Goal: Task Accomplishment & Management: Complete application form

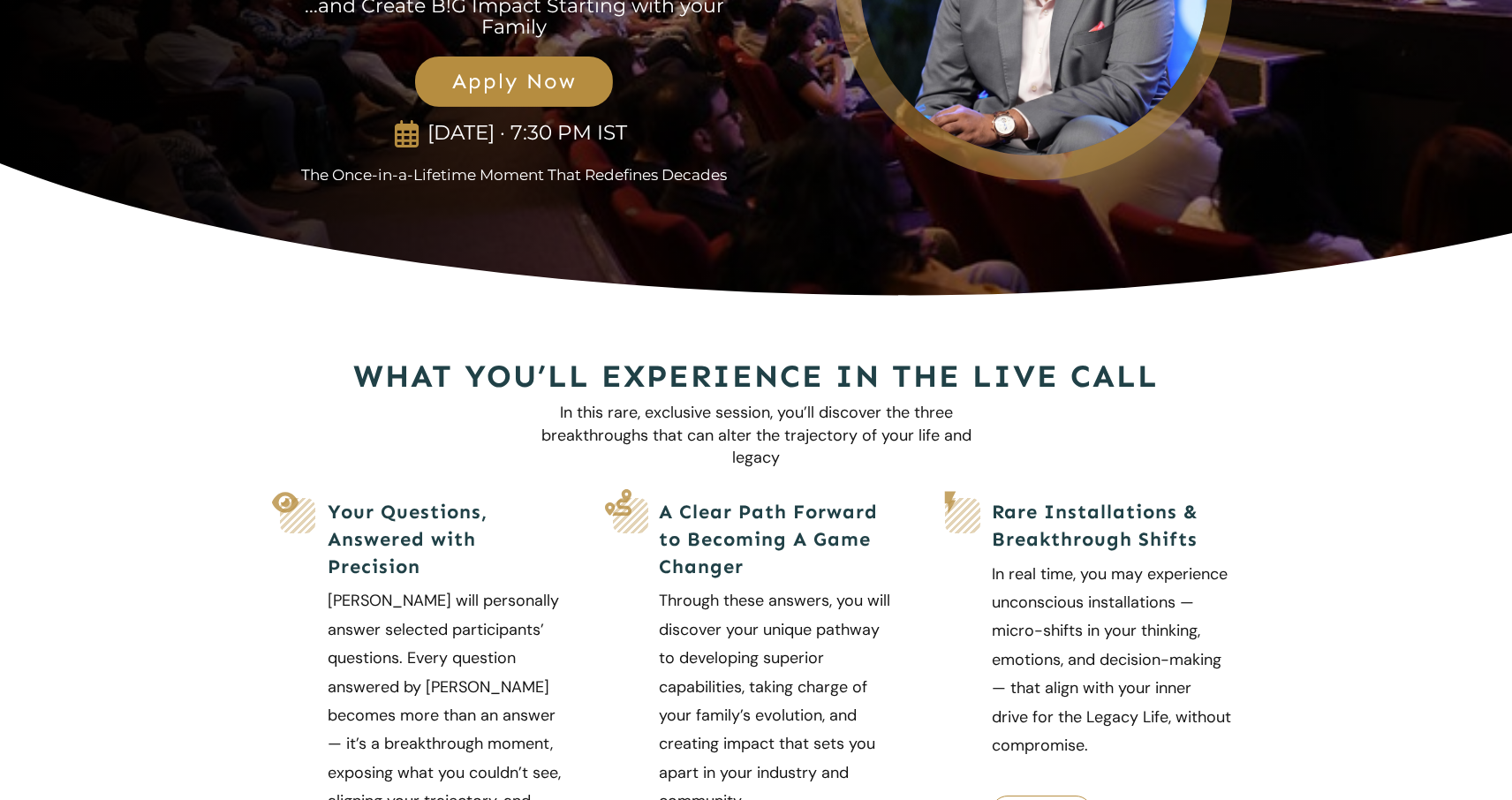
scroll to position [287, 0]
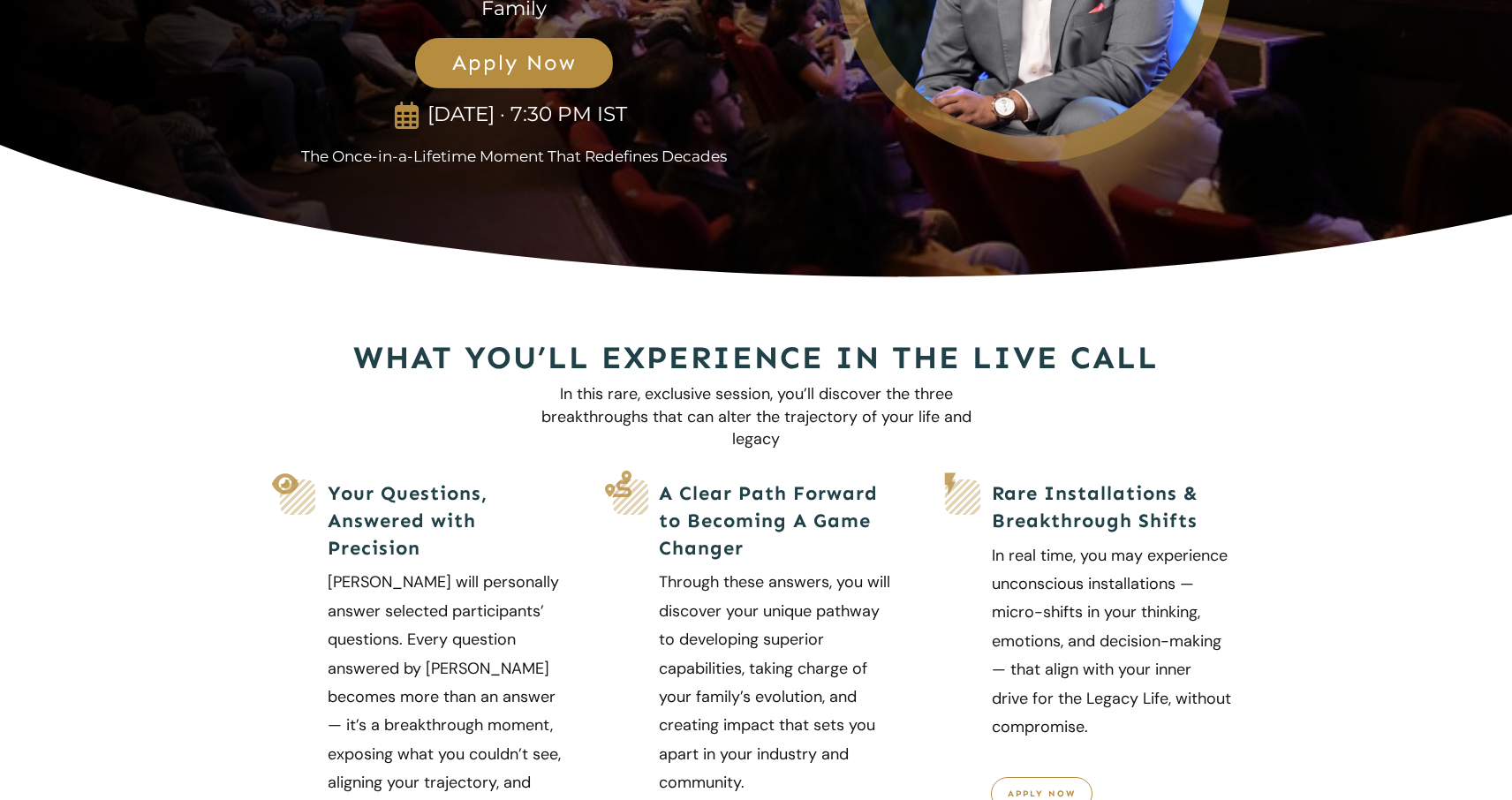
click at [544, 69] on span "Apply Now" at bounding box center [514, 63] width 159 height 25
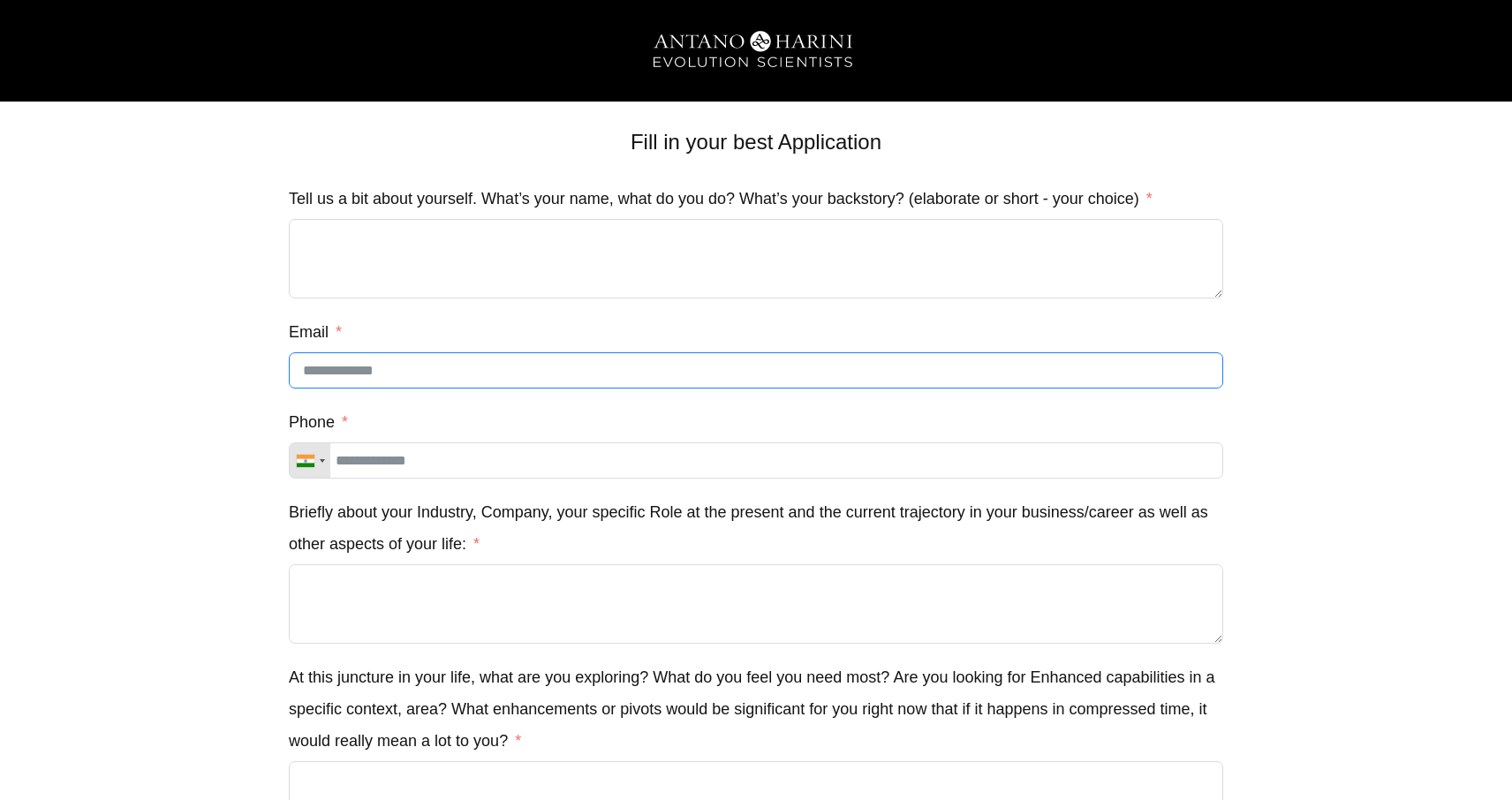
click at [377, 366] on input "Email" at bounding box center [755, 370] width 934 height 37
type input "**********"
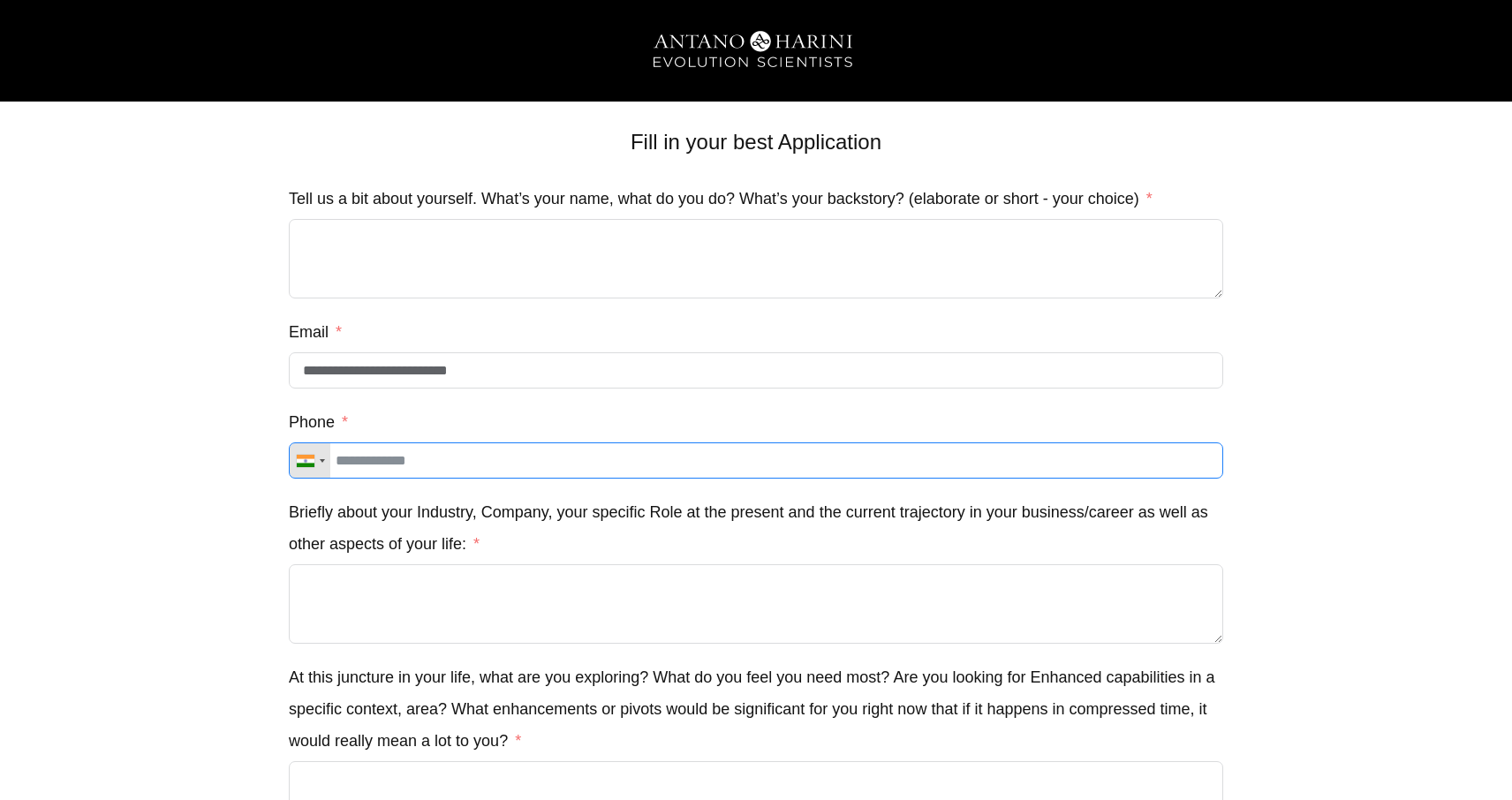
click at [442, 463] on input "Phone" at bounding box center [755, 460] width 934 height 37
click at [343, 467] on input "**********" at bounding box center [755, 460] width 934 height 37
type input "**********"
click at [440, 577] on textarea "Briefly about your Industry, Company, your specific Role at the present and the…" at bounding box center [755, 603] width 934 height 80
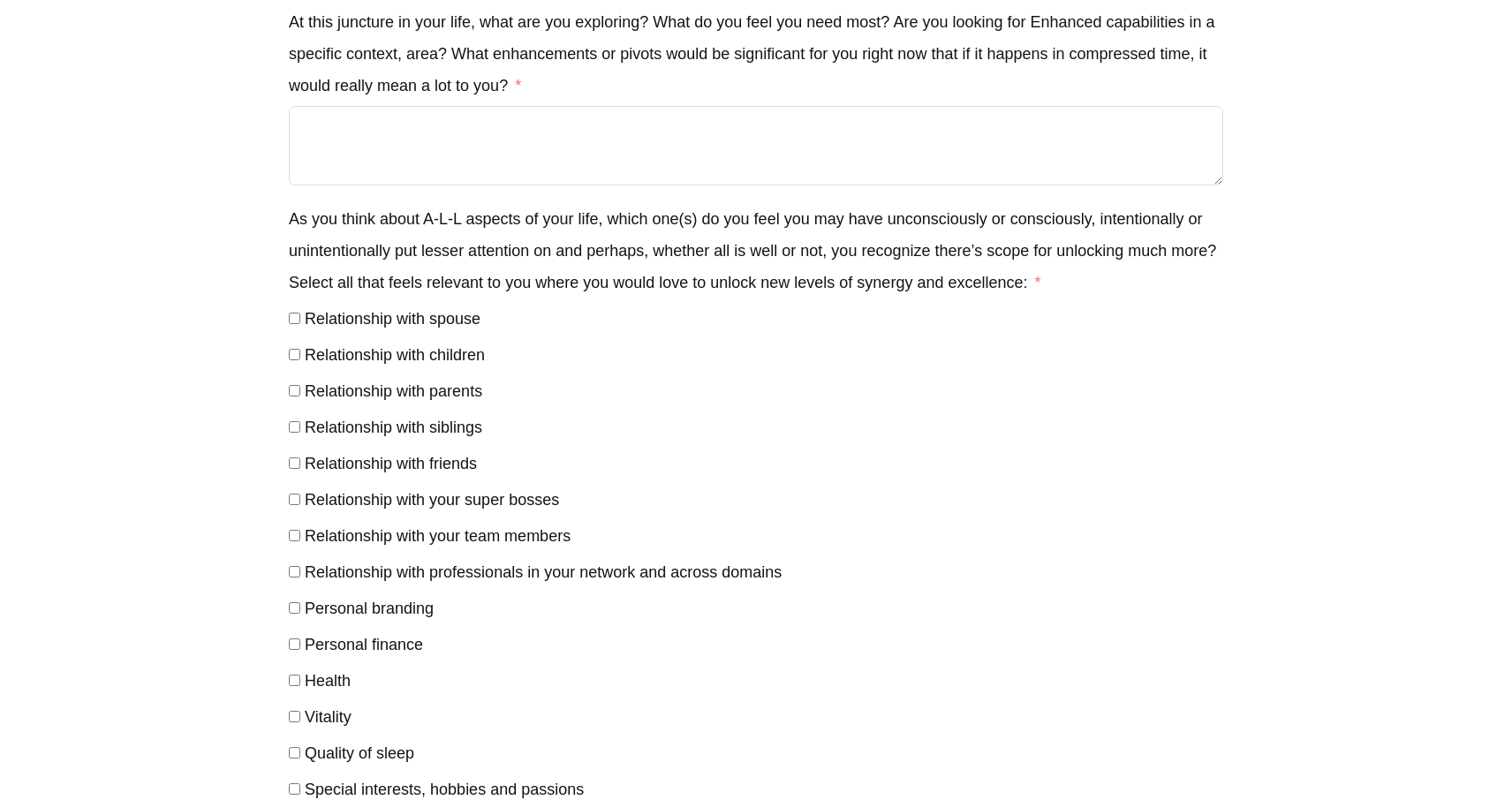
scroll to position [673, 0]
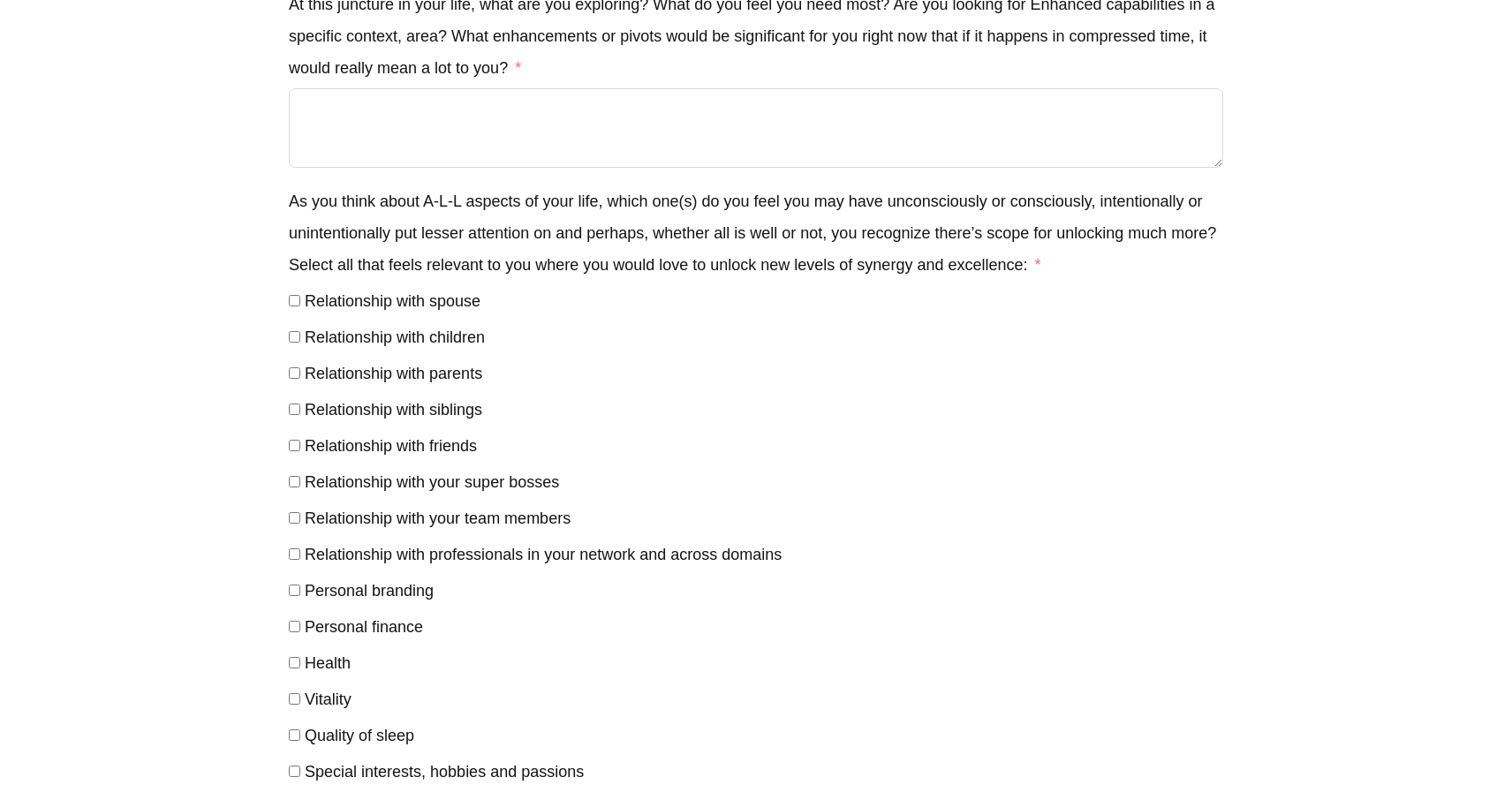
click at [295, 526] on label "Relationship with your team members" at bounding box center [429, 518] width 282 height 18
click at [301, 556] on label "Relationship with professionals in your network and across domains" at bounding box center [535, 555] width 493 height 18
click at [303, 594] on label "Personal branding" at bounding box center [361, 590] width 145 height 18
click at [305, 629] on span "Personal finance" at bounding box center [363, 627] width 118 height 18
click at [300, 696] on label "Vitality" at bounding box center [319, 699] width 63 height 18
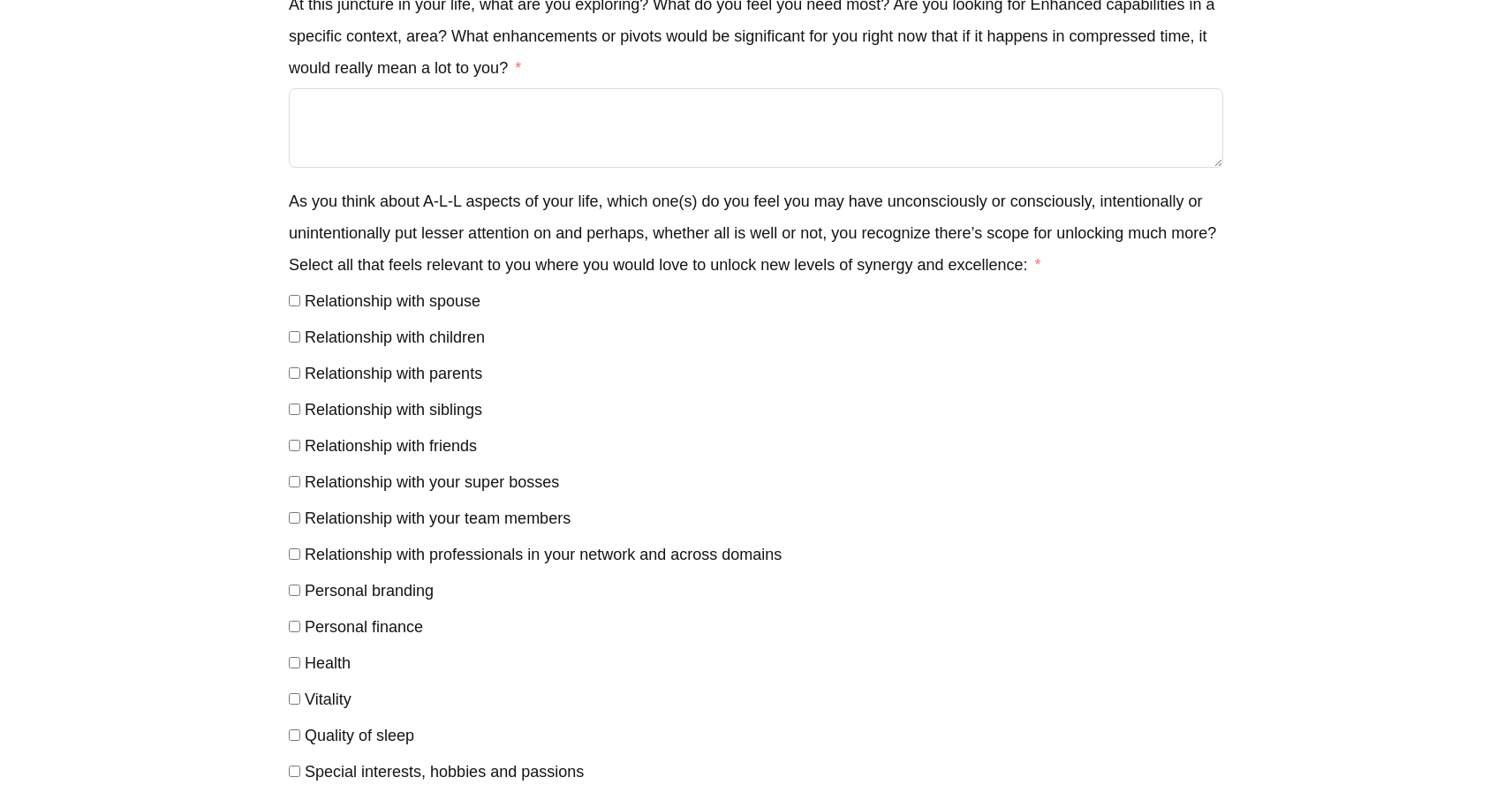
click at [301, 733] on label "Quality of sleep" at bounding box center [351, 735] width 126 height 18
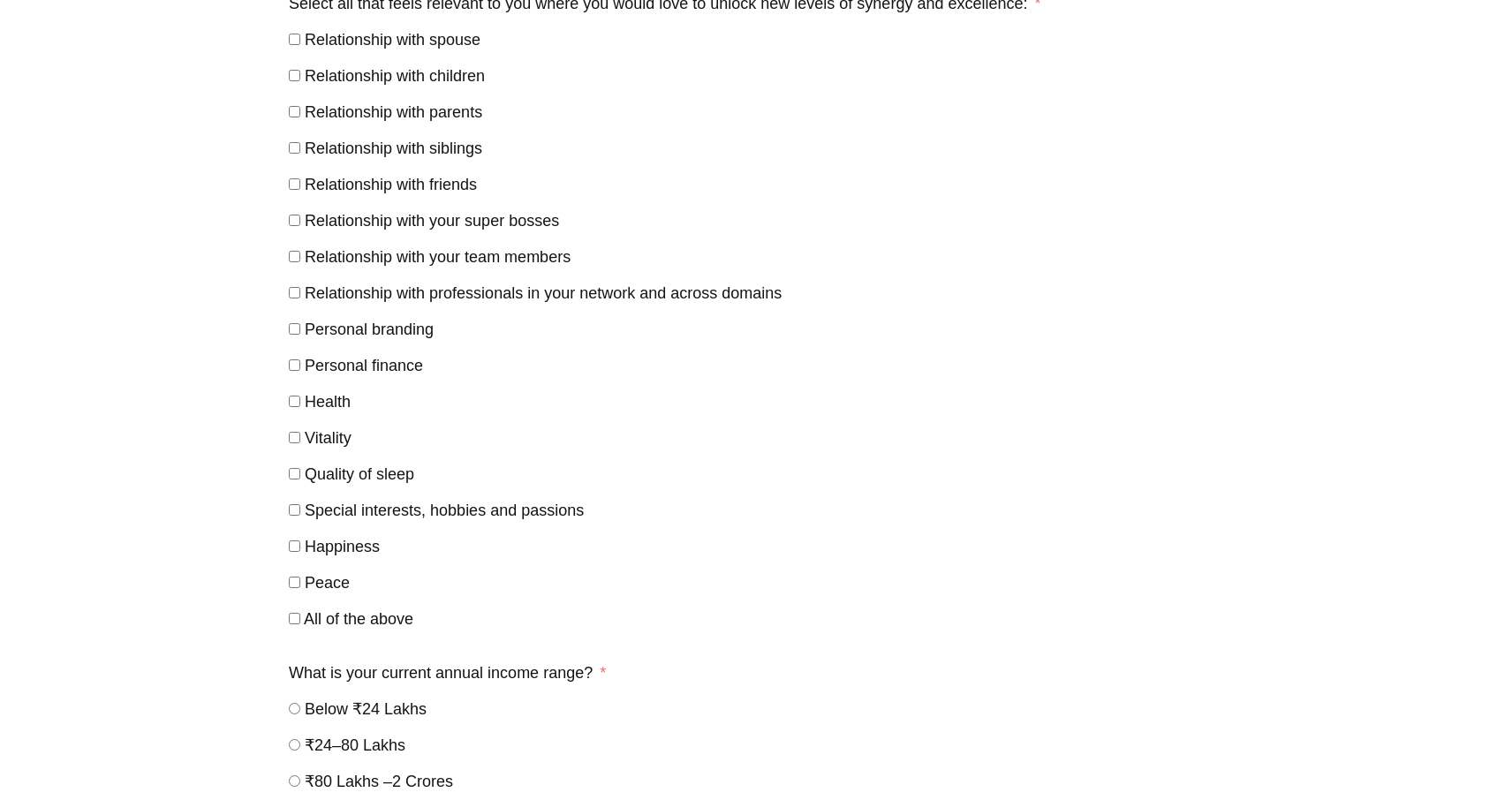
scroll to position [1074, 0]
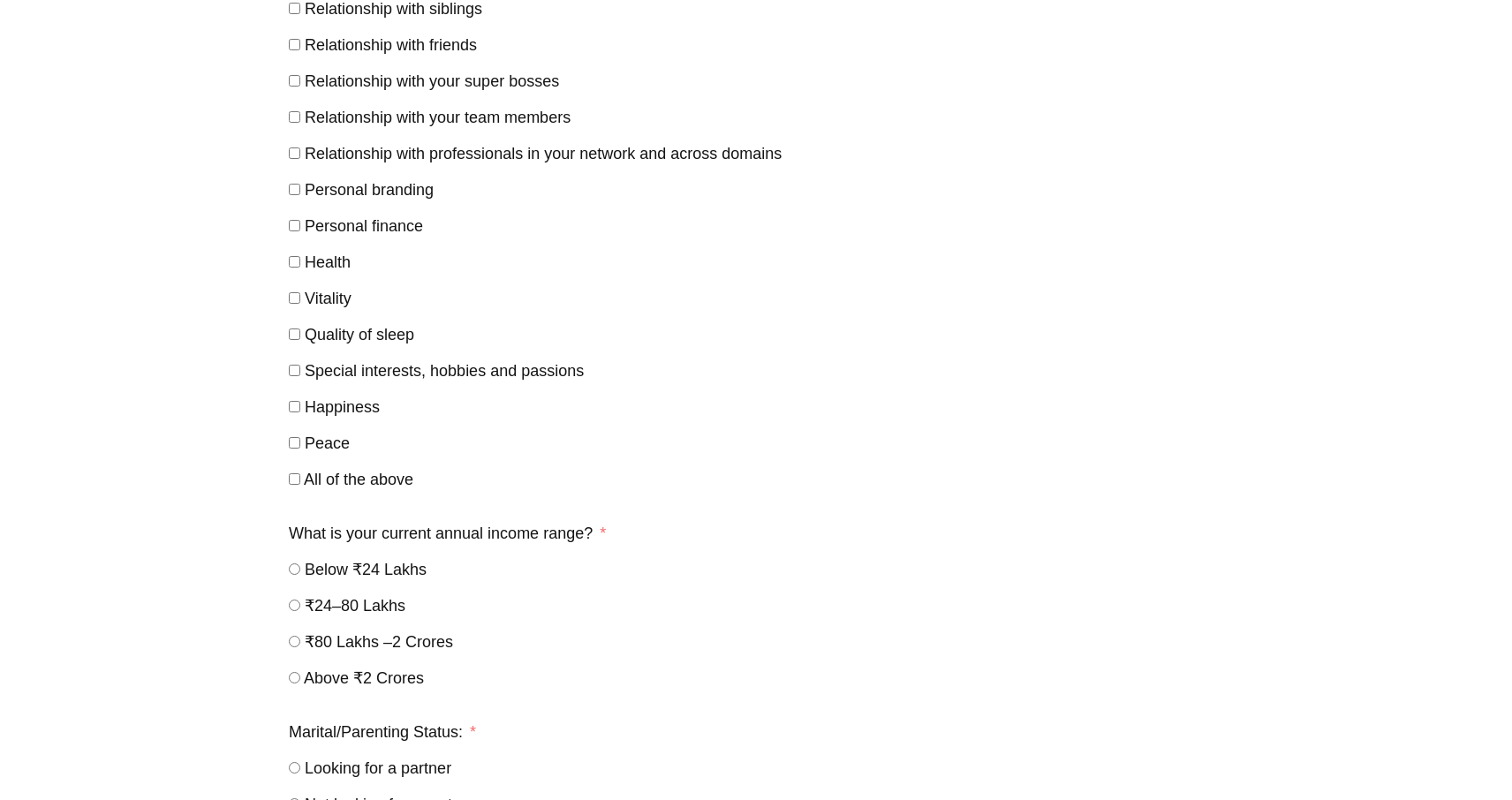
click at [291, 289] on div "Vitality" at bounding box center [755, 299] width 934 height 32
click at [295, 203] on div "Personal branding" at bounding box center [755, 190] width 934 height 32
click at [296, 185] on label "Personal branding" at bounding box center [361, 189] width 145 height 18
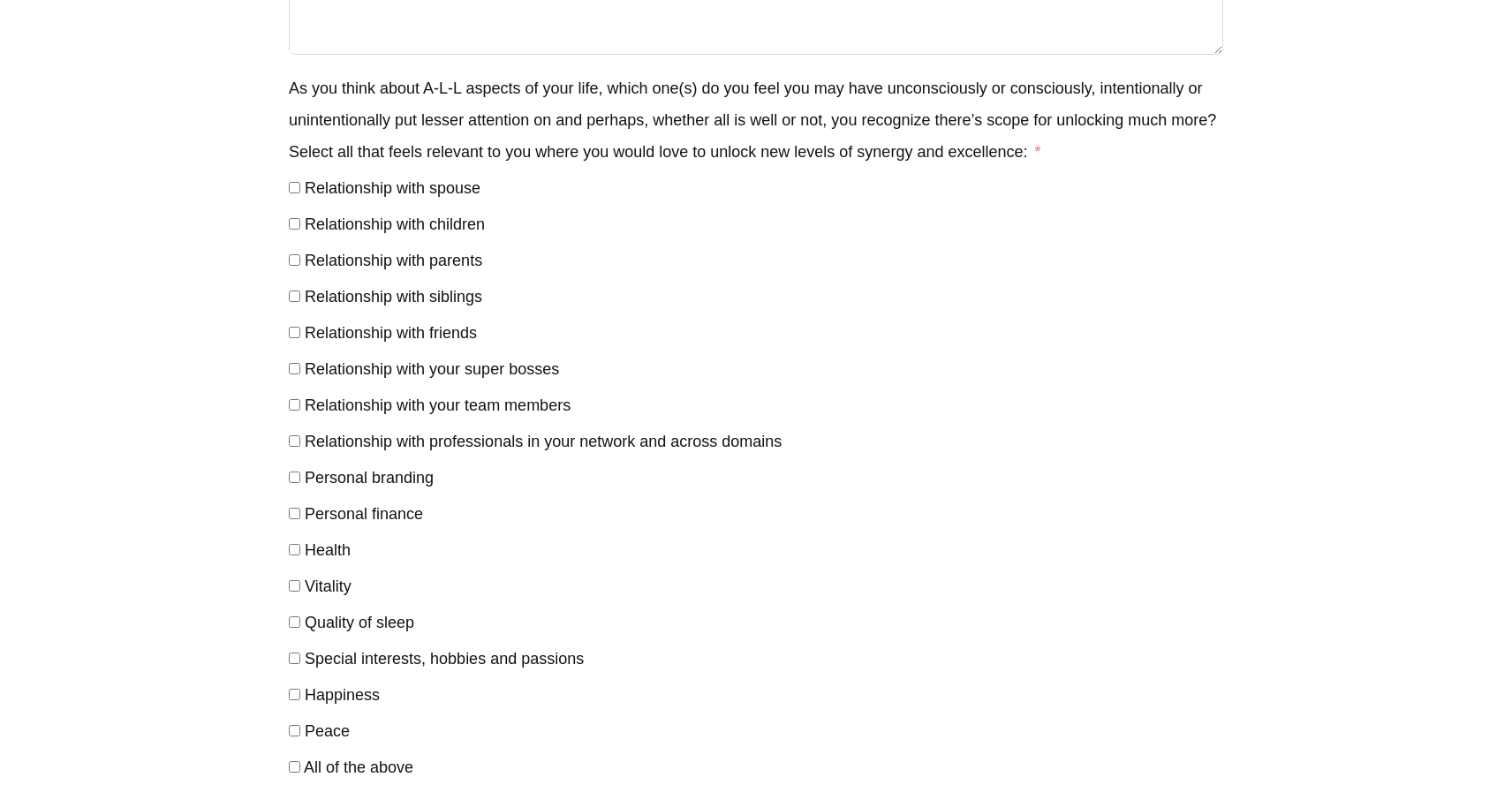
scroll to position [783, 0]
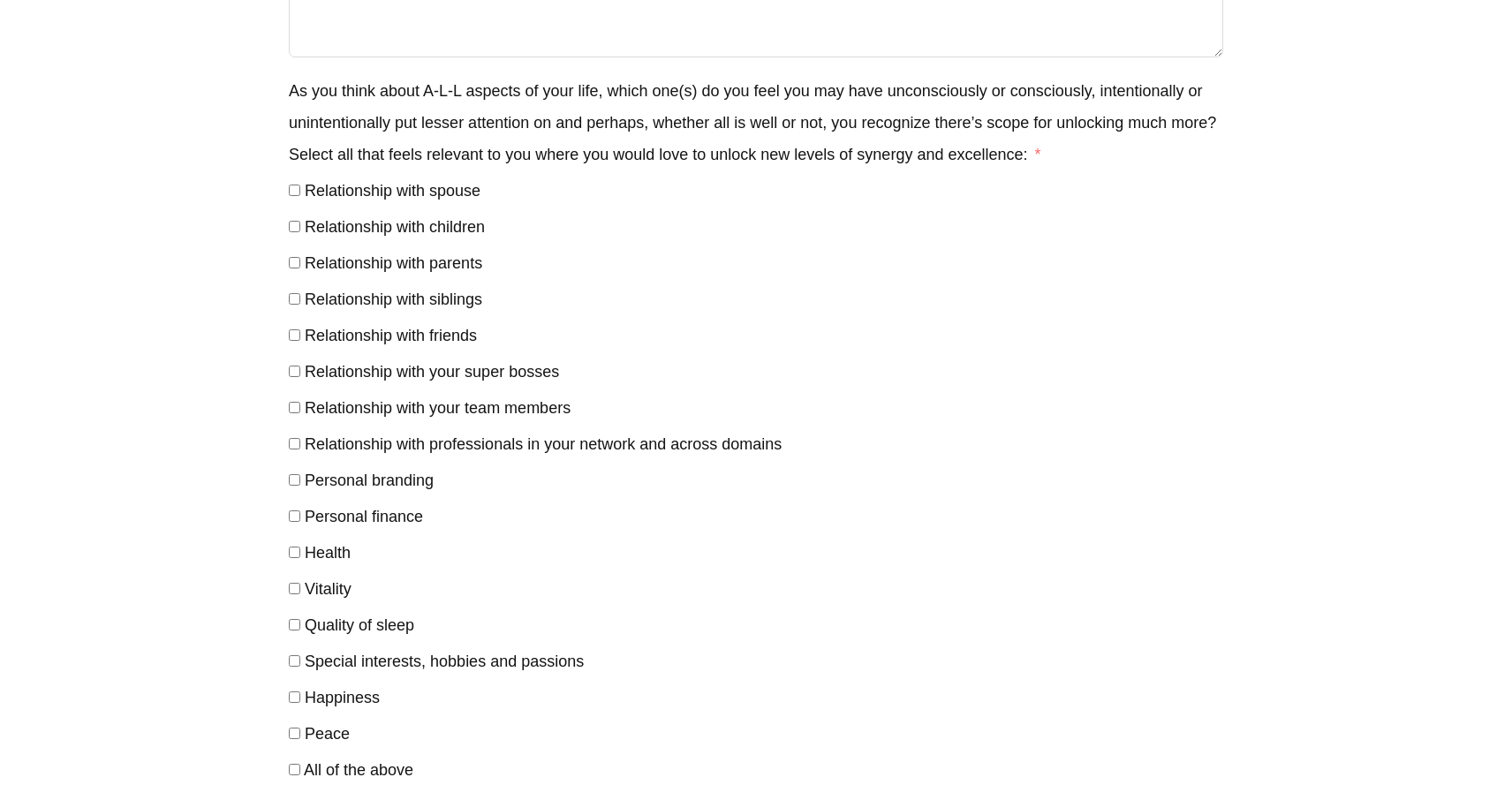
click at [296, 186] on label "Relationship with spouse" at bounding box center [384, 190] width 192 height 18
click at [618, 377] on div "Relationship with your super bosses" at bounding box center [755, 372] width 934 height 32
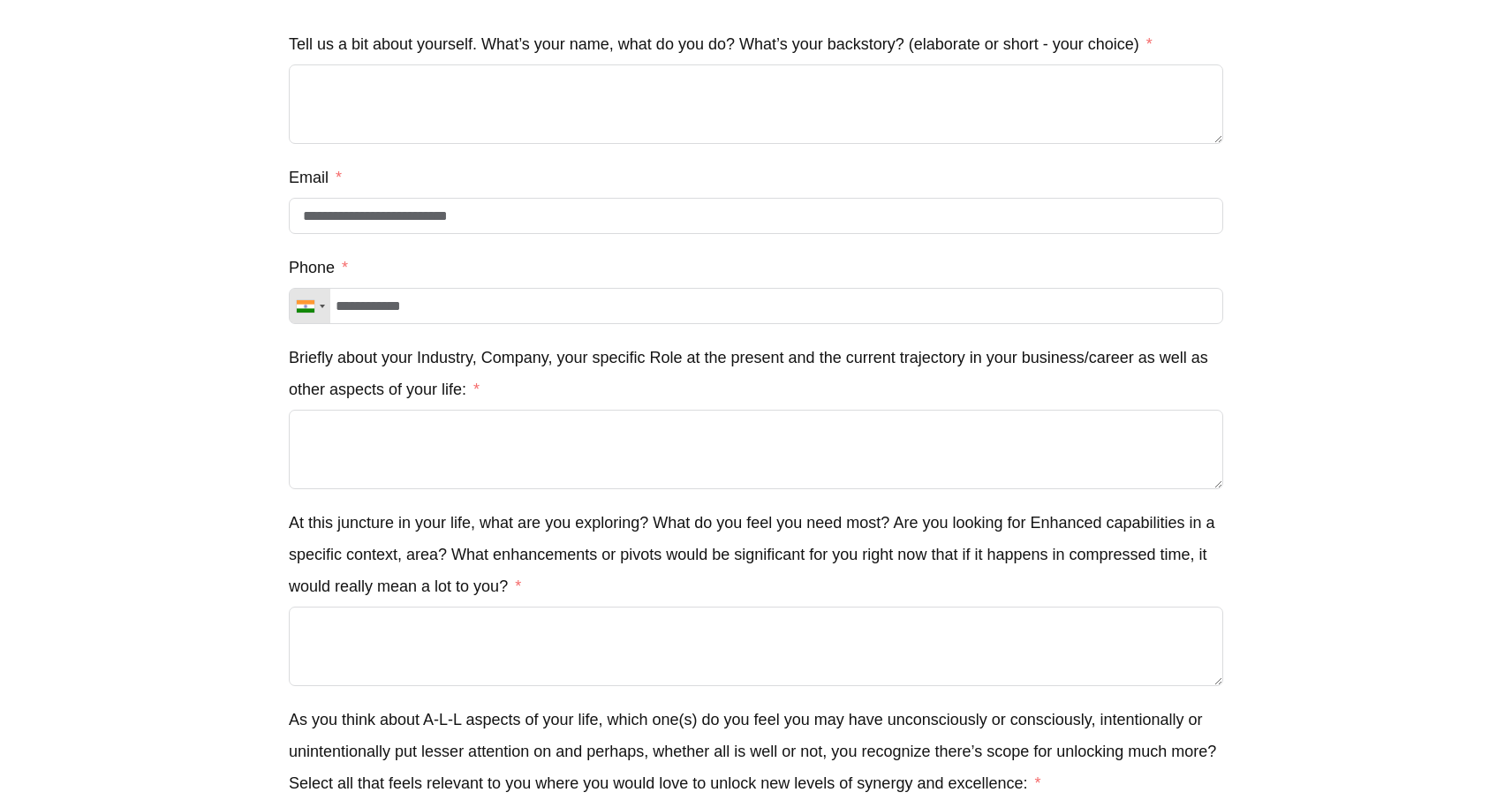
scroll to position [0, 0]
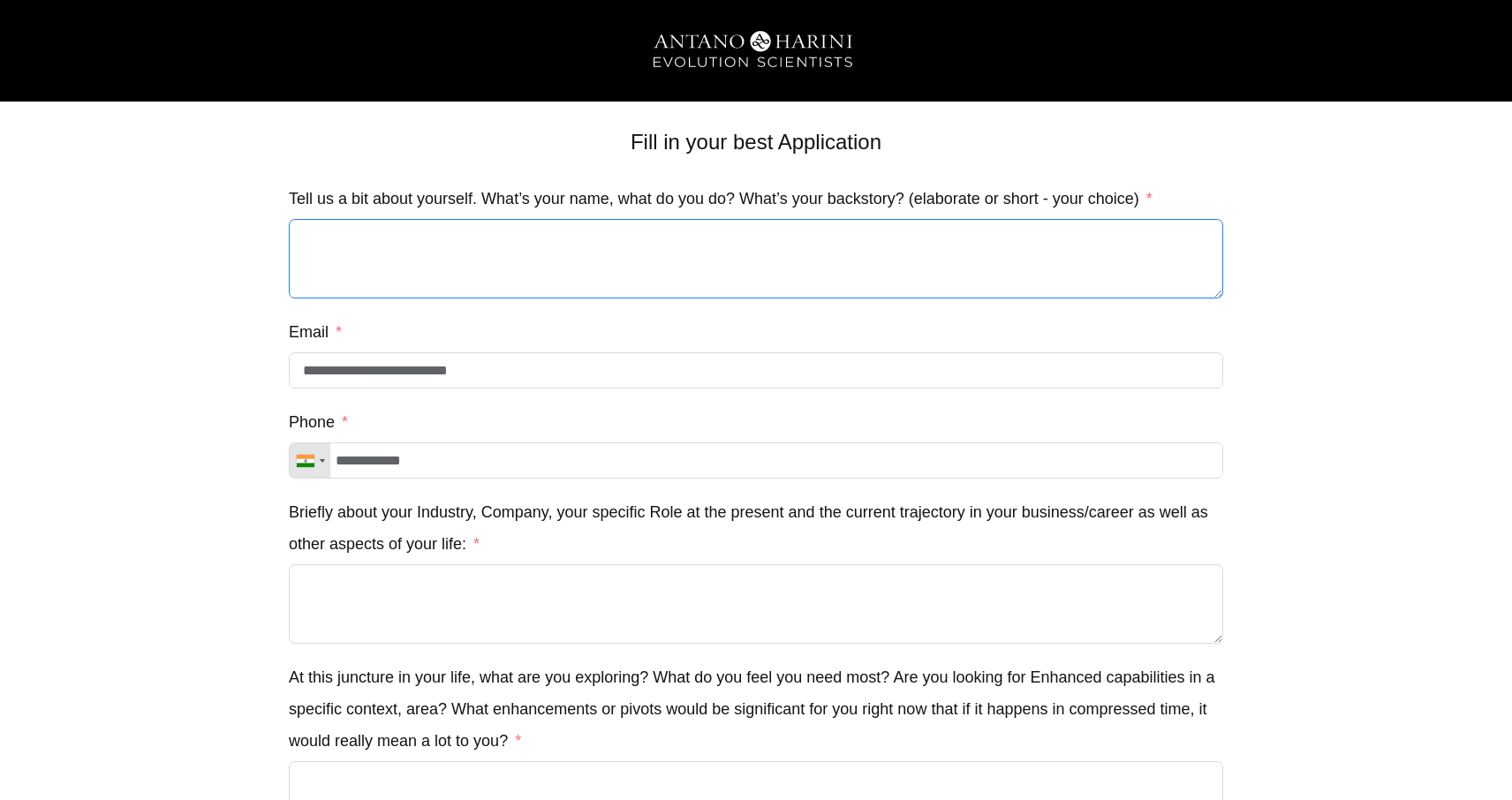
click at [436, 241] on textarea "Tell us a bit about yourself. What’s your name, what do you do? What’s your bac…" at bounding box center [755, 259] width 934 height 80
type textarea "*"
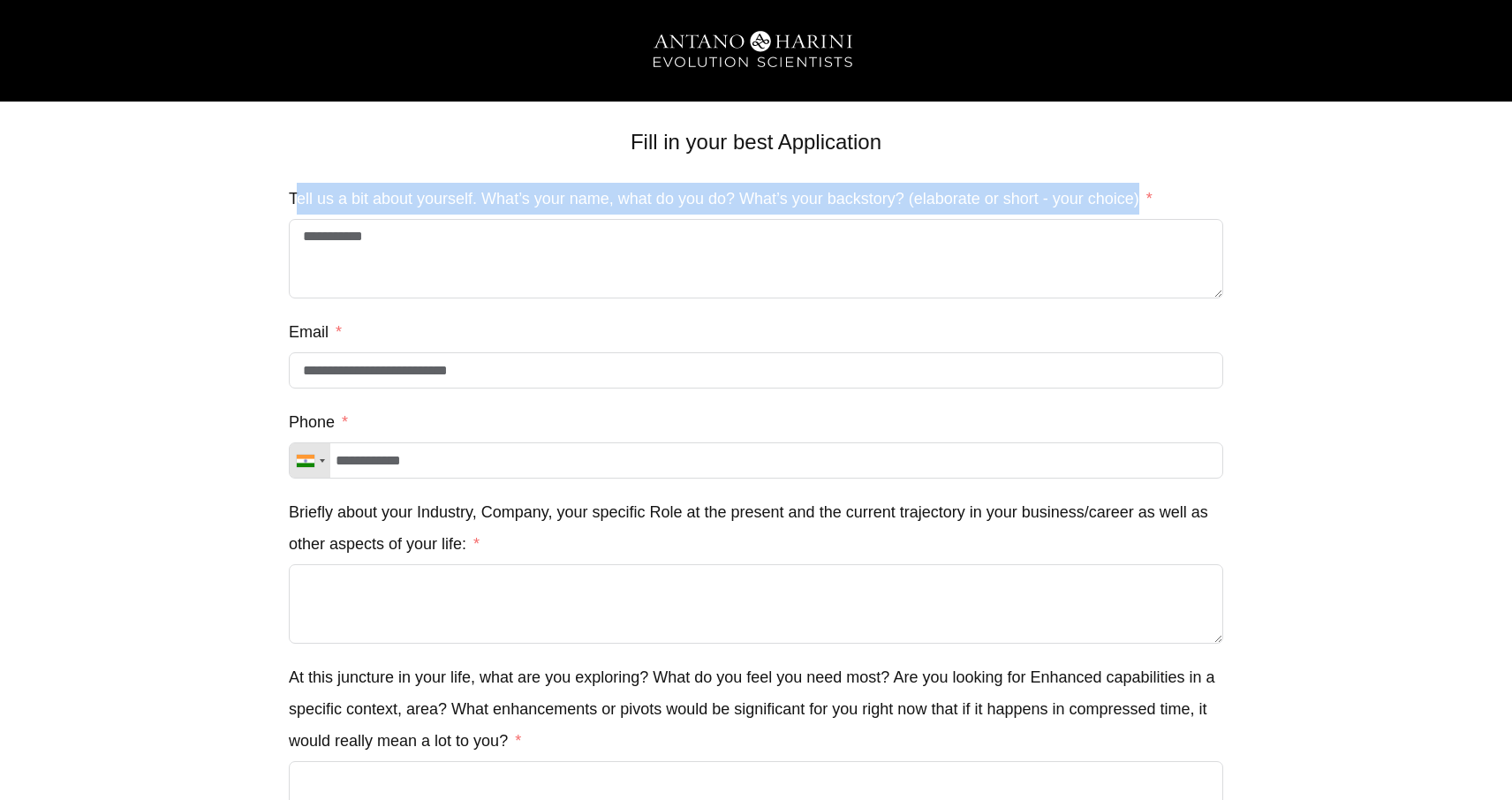
drag, startPoint x: 1139, startPoint y: 197, endPoint x: 293, endPoint y: 198, distance: 846.0
click at [293, 198] on label "Tell us a bit about yourself. What’s your name, what do you do? What’s your bac…" at bounding box center [720, 199] width 864 height 32
copy label "ell us a bit about yourself. What’s your name, what do you do? What’s your back…"
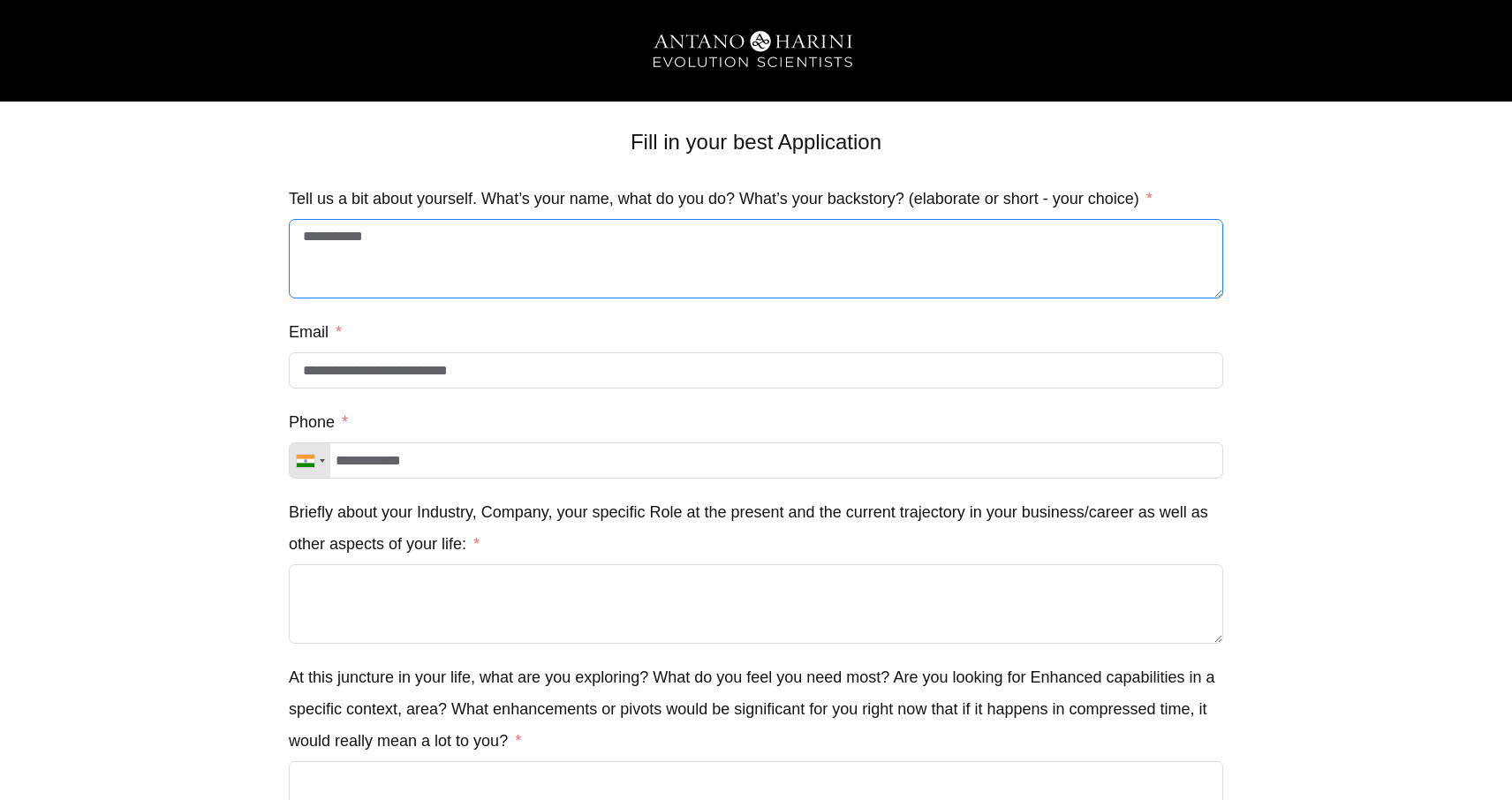
click at [410, 241] on textarea "**********" at bounding box center [755, 259] width 934 height 80
drag, startPoint x: 410, startPoint y: 241, endPoint x: 280, endPoint y: 239, distance: 130.0
paste textarea "**********"
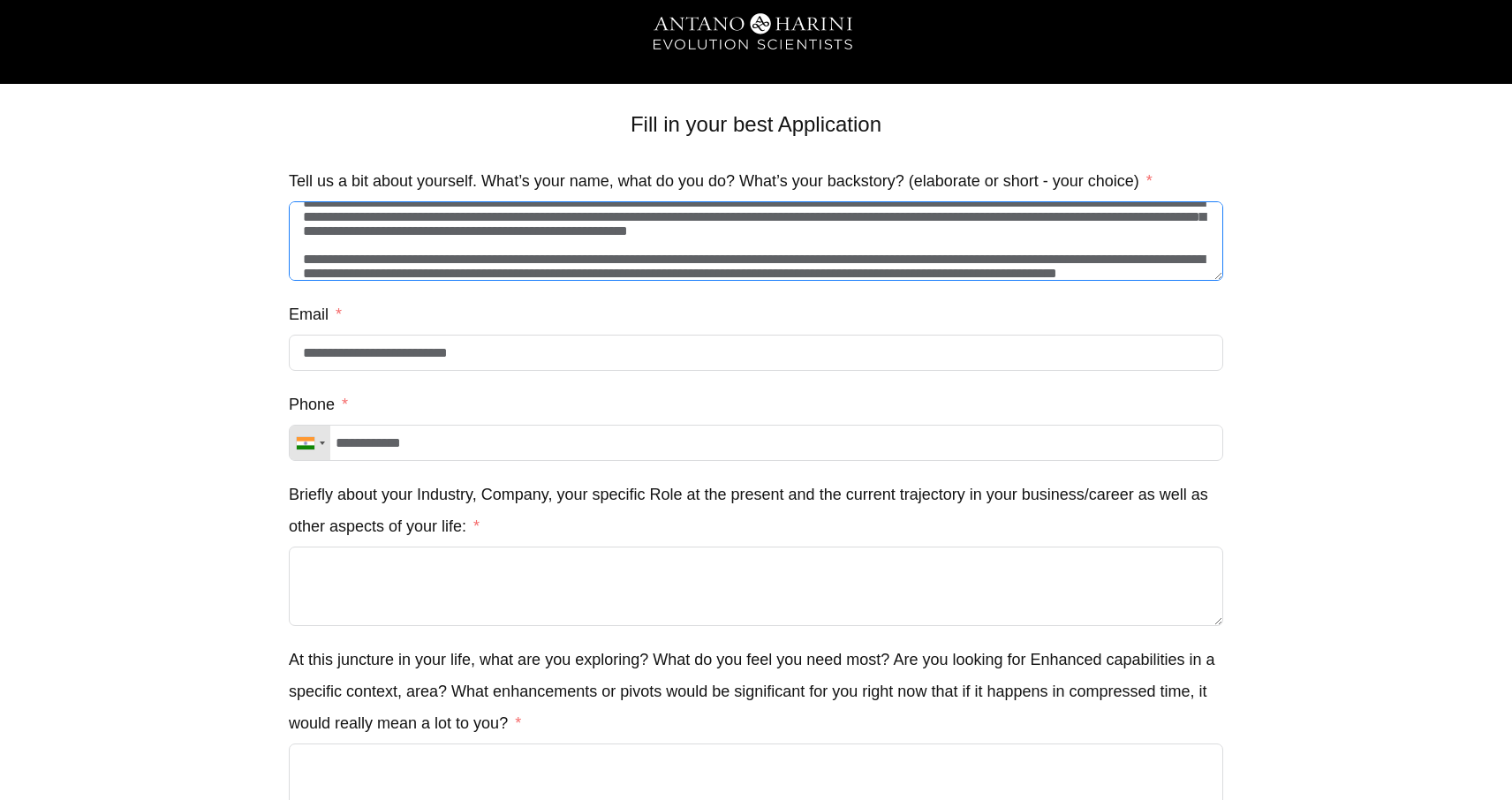
scroll to position [42, 0]
click at [549, 266] on textarea "**********" at bounding box center [755, 241] width 934 height 80
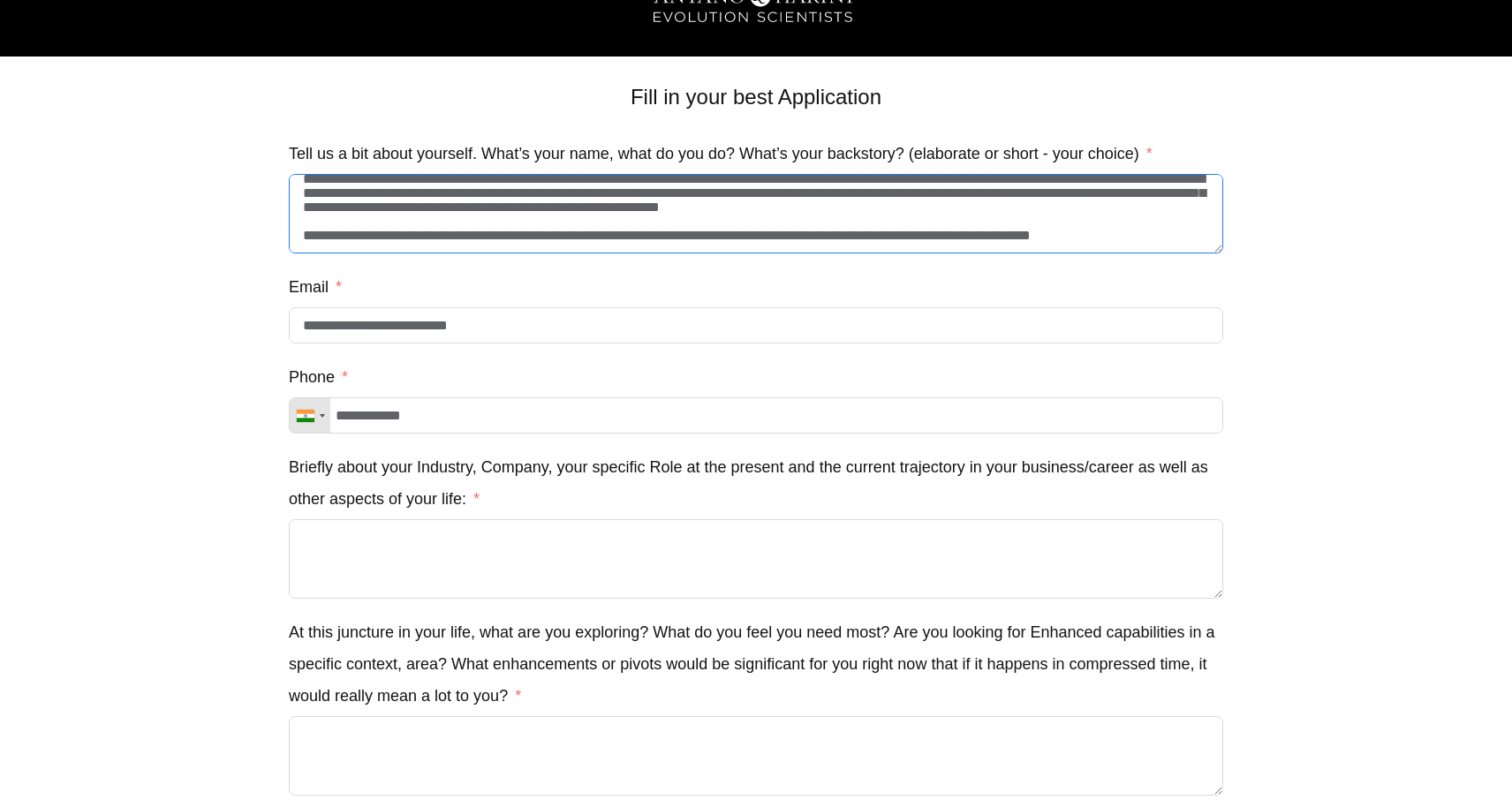
scroll to position [48, 0]
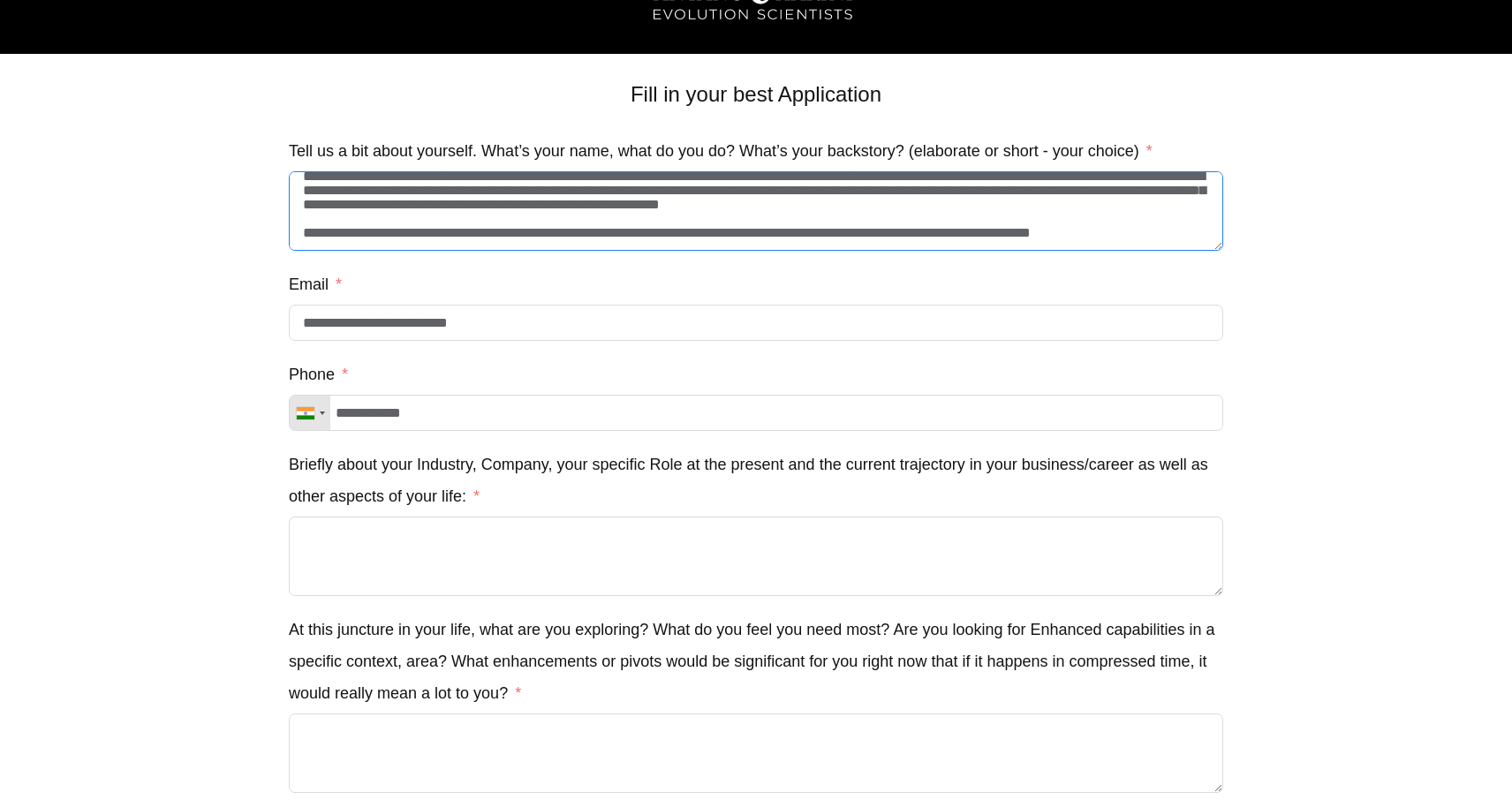
click at [1156, 235] on textarea "**********" at bounding box center [755, 211] width 934 height 80
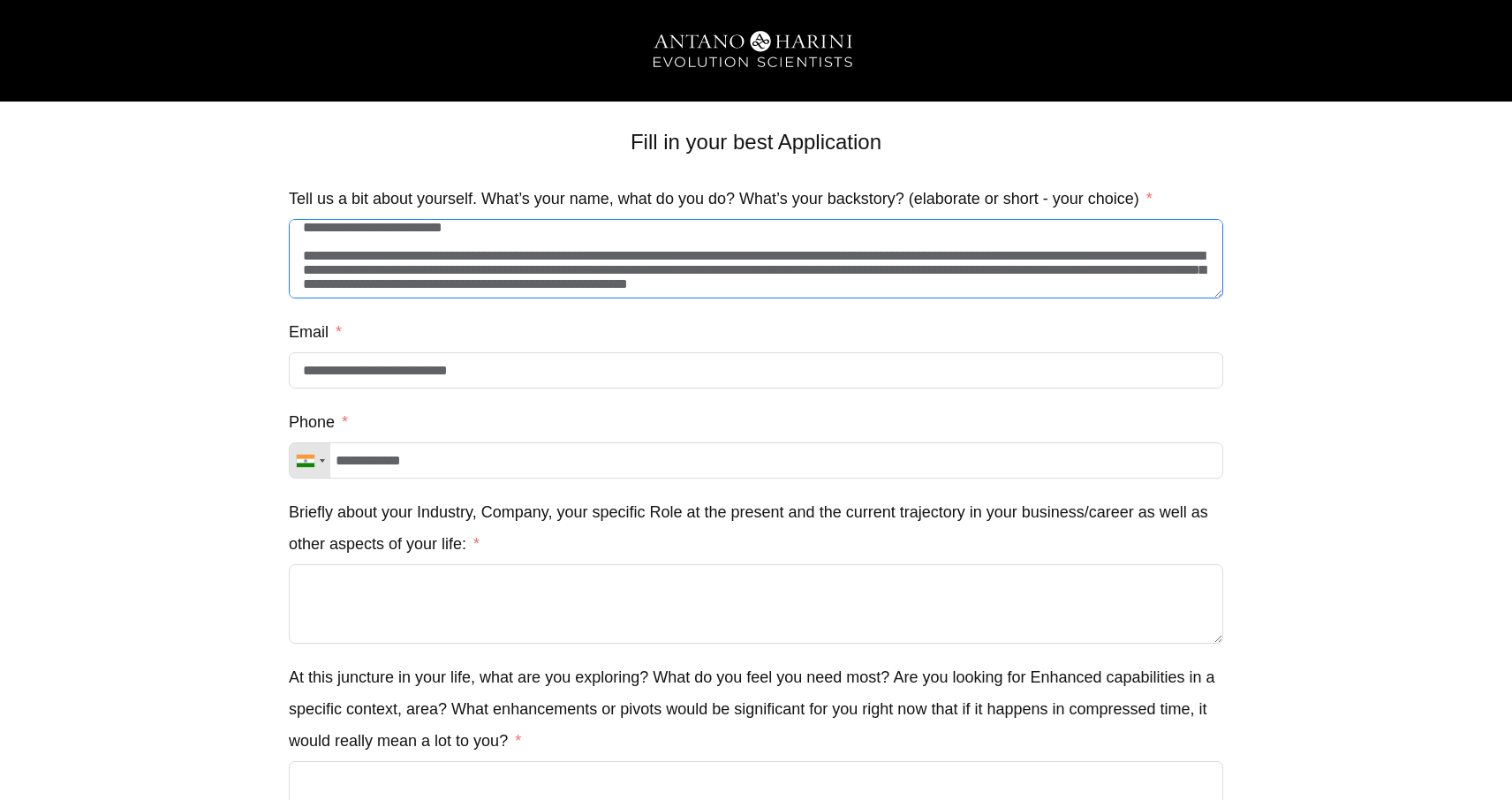
scroll to position [0, 0]
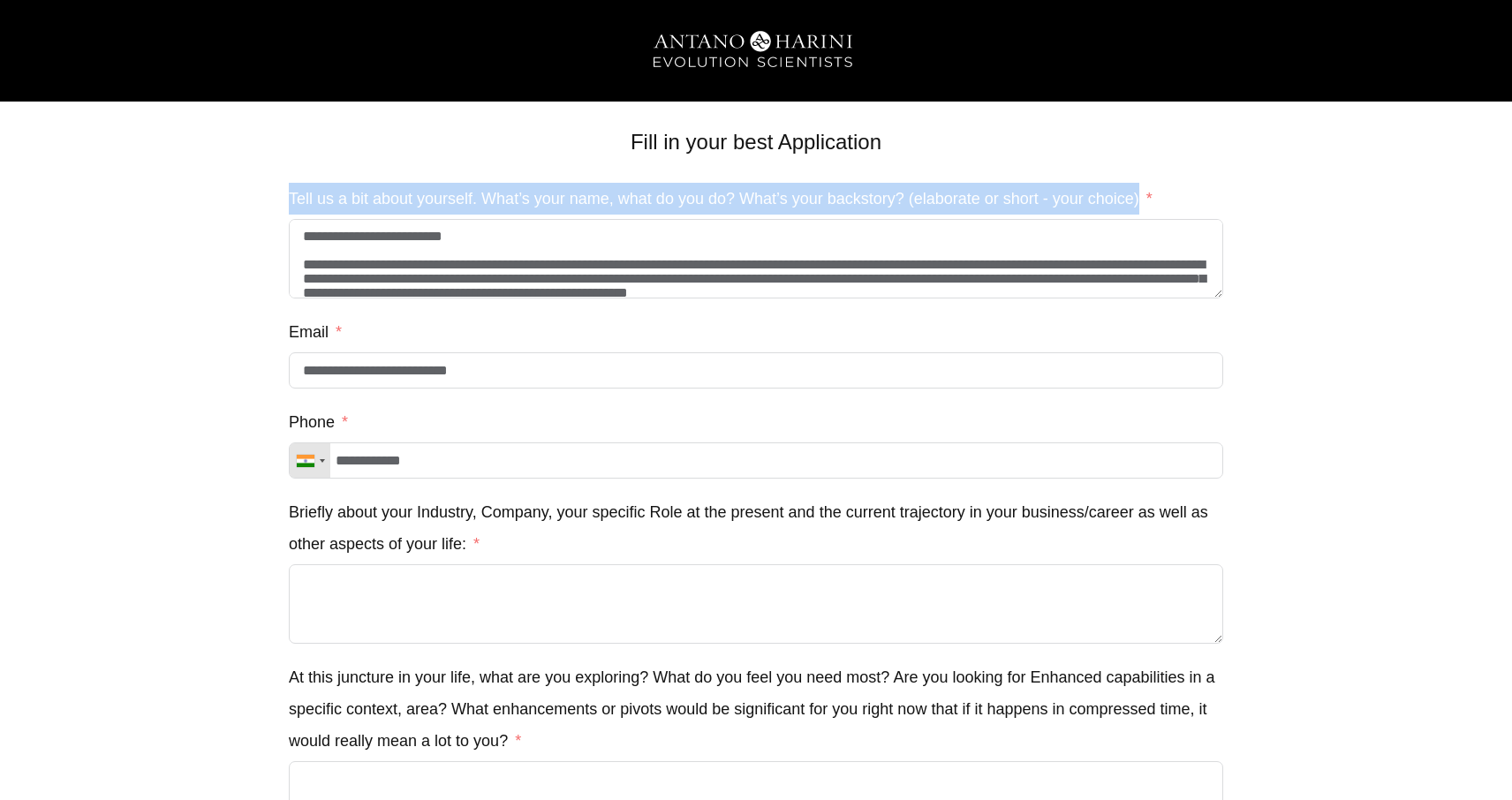
drag, startPoint x: 289, startPoint y: 195, endPoint x: 1174, endPoint y: 189, distance: 885.0
click at [1174, 189] on div "Tell us a bit about yourself. What’s your name, what do you do? What’s your bac…" at bounding box center [755, 241] width 934 height 116
copy label "Tell us a bit about yourself. What’s your name, what do you do? What’s your bac…"
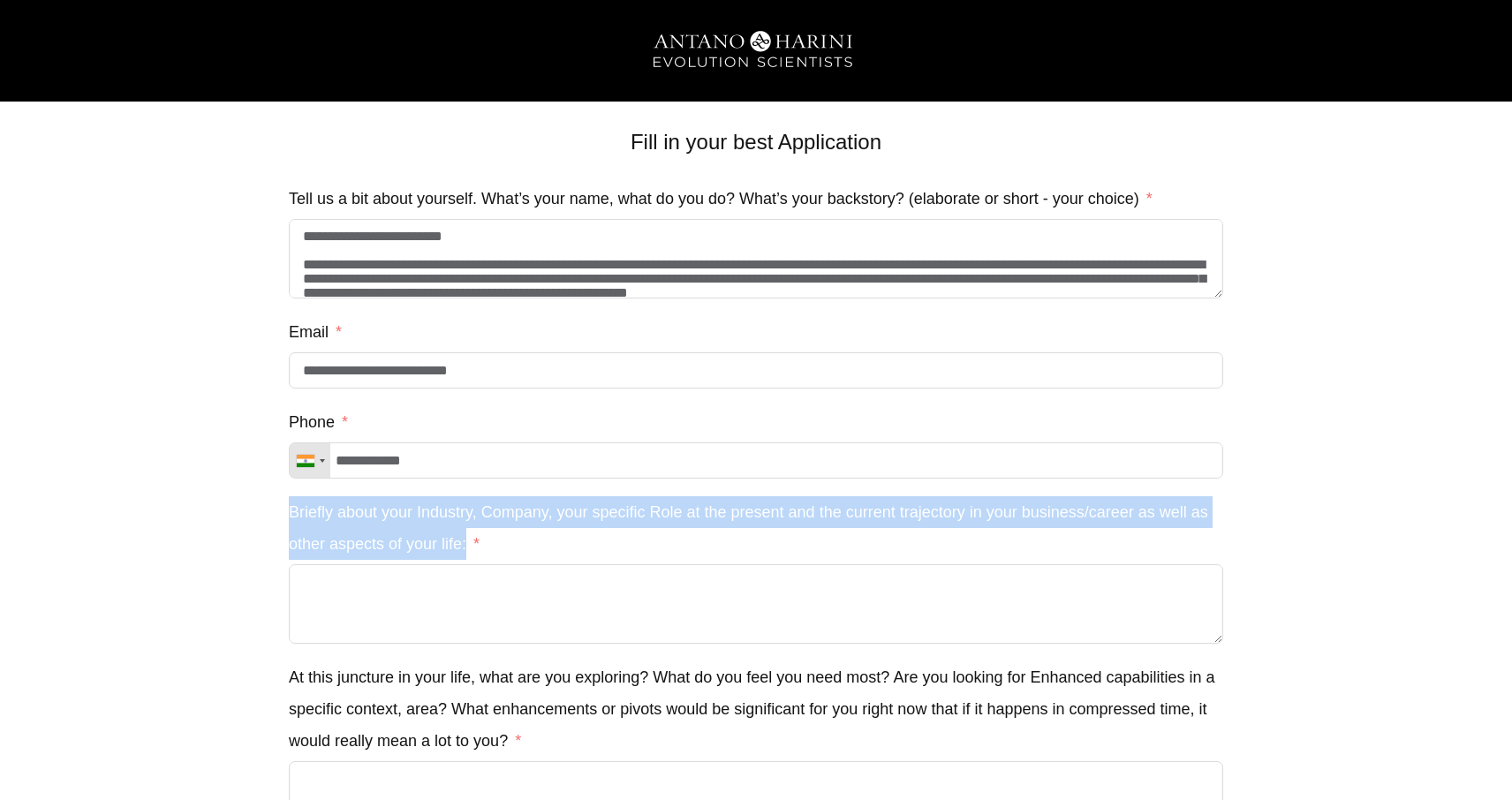
drag, startPoint x: 469, startPoint y: 545, endPoint x: 293, endPoint y: 525, distance: 177.1
click at [293, 525] on label "Briefly about your Industry, Company, your specific Role at the present and the…" at bounding box center [755, 528] width 934 height 64
copy label "Briefly about your Industry, Company, your specific Role at the present and the…"
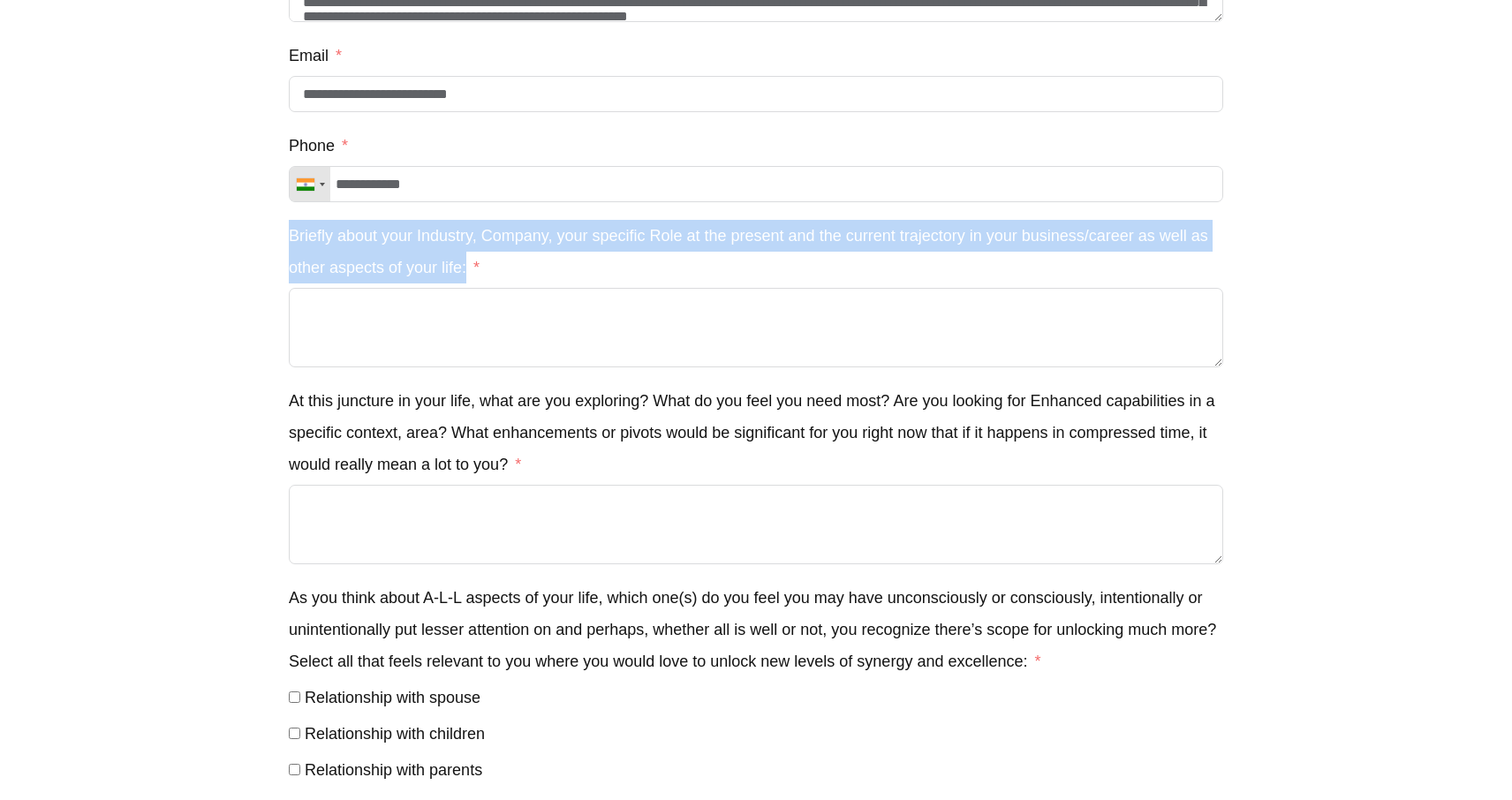
scroll to position [279, 0]
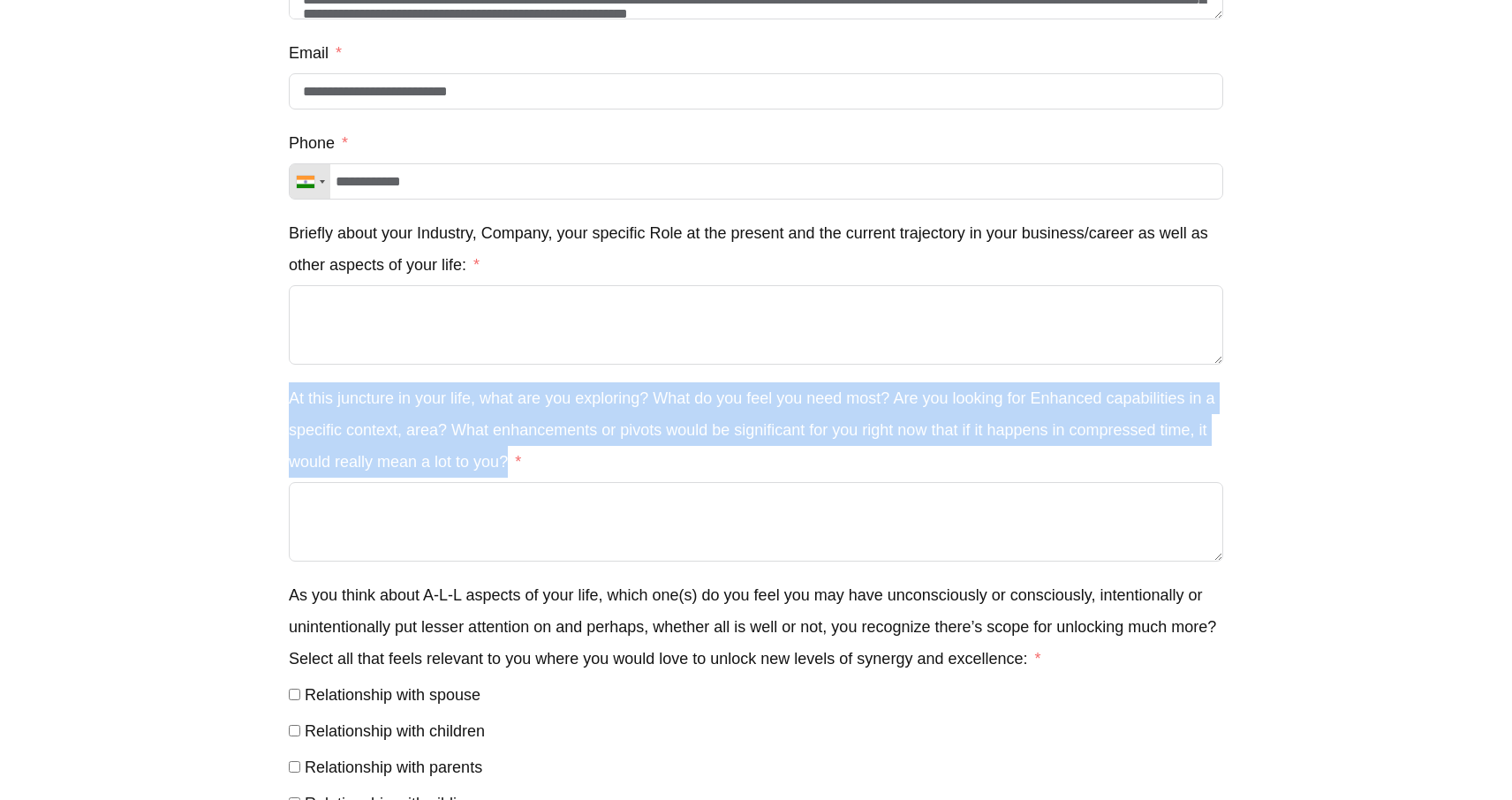
drag, startPoint x: 520, startPoint y: 466, endPoint x: 288, endPoint y: 413, distance: 238.0
click at [289, 413] on label "At this juncture in your life, what are you exploring? What do you feel you nee…" at bounding box center [755, 430] width 934 height 96
copy label "At this juncture in your life, what are you exploring? What do you feel you nee…"
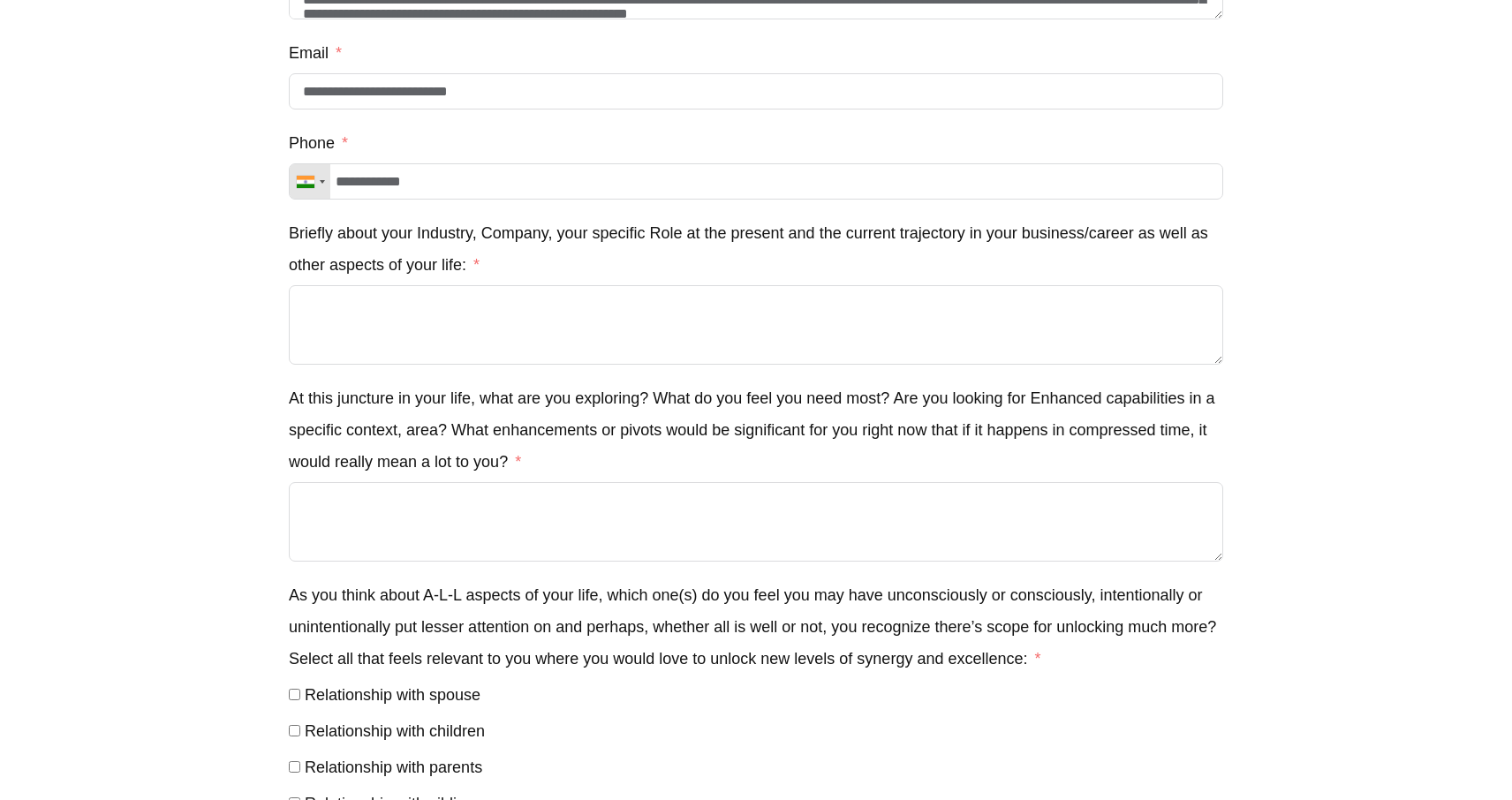
click at [604, 485] on div "At this juncture in your life, what are you exploring? What do you feel you nee…" at bounding box center [755, 471] width 934 height 179
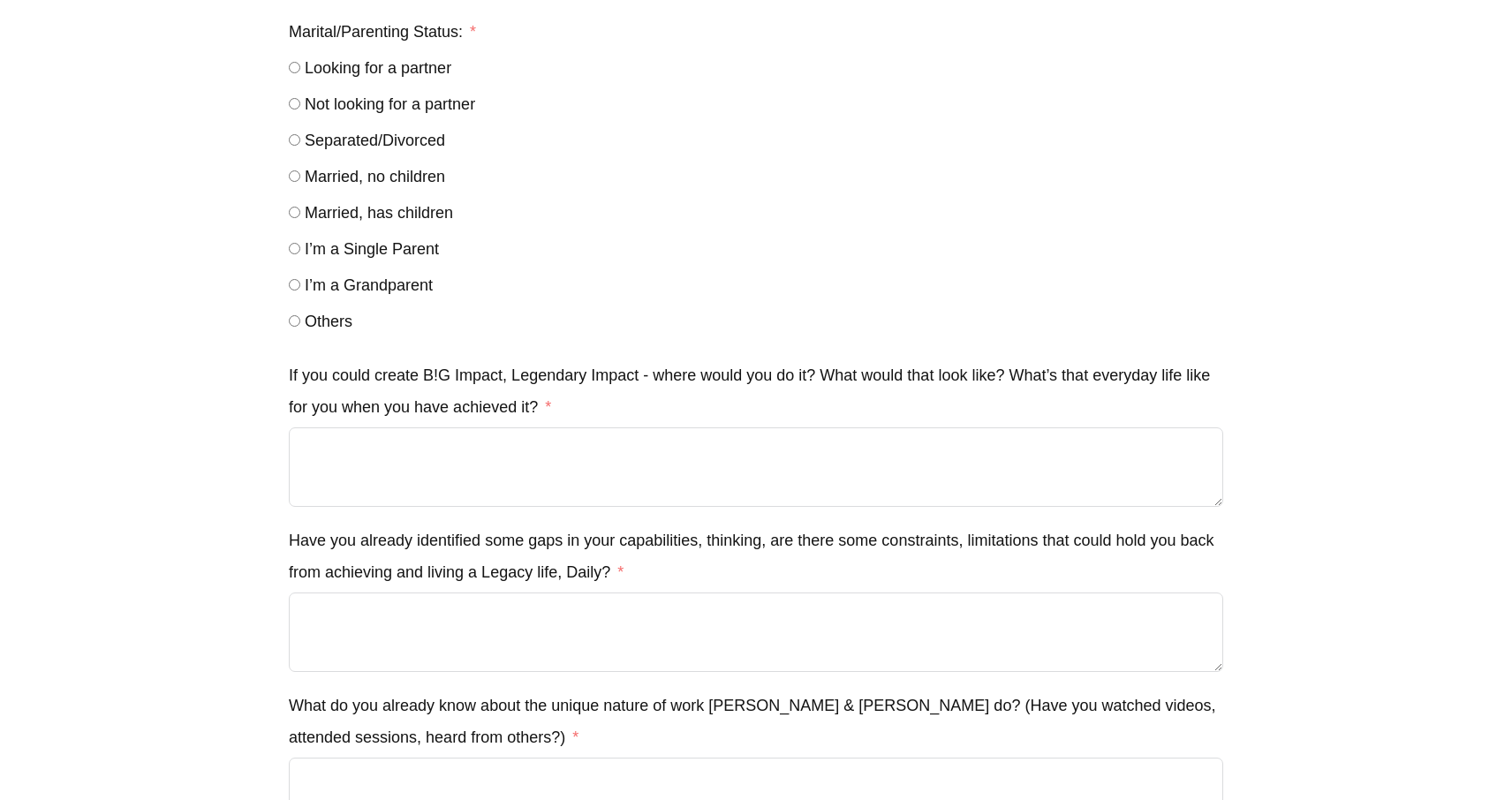
scroll to position [1782, 0]
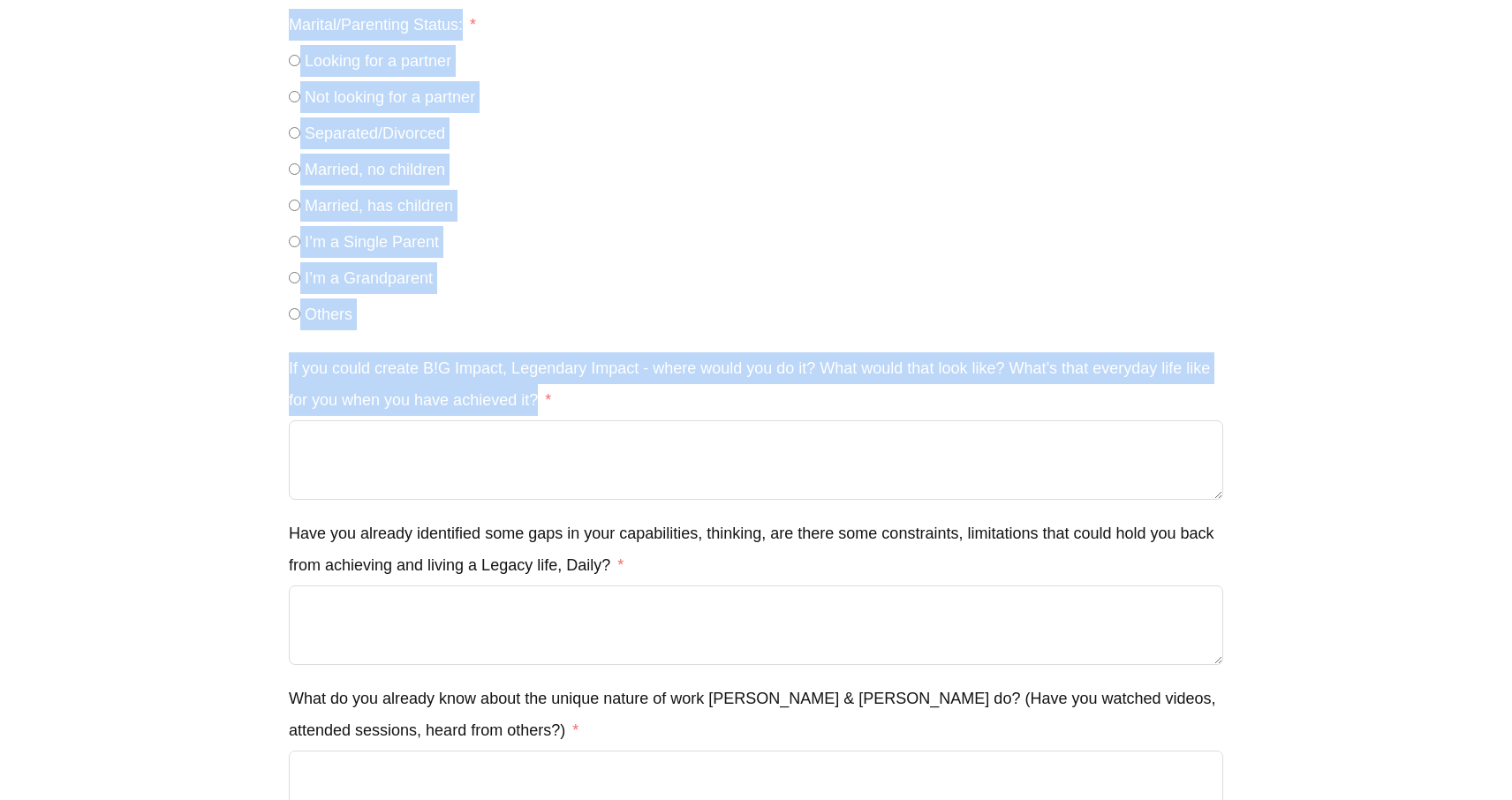
drag, startPoint x: 542, startPoint y: 397, endPoint x: 285, endPoint y: 375, distance: 257.9
click at [454, 381] on label "If you could create B!G Impact, Legendary Impact - where would you do it? What …" at bounding box center [755, 384] width 934 height 64
click at [454, 421] on textarea "If you could create B!G Impact, Legendary Impact - where would you do it? What …" at bounding box center [755, 460] width 934 height 80
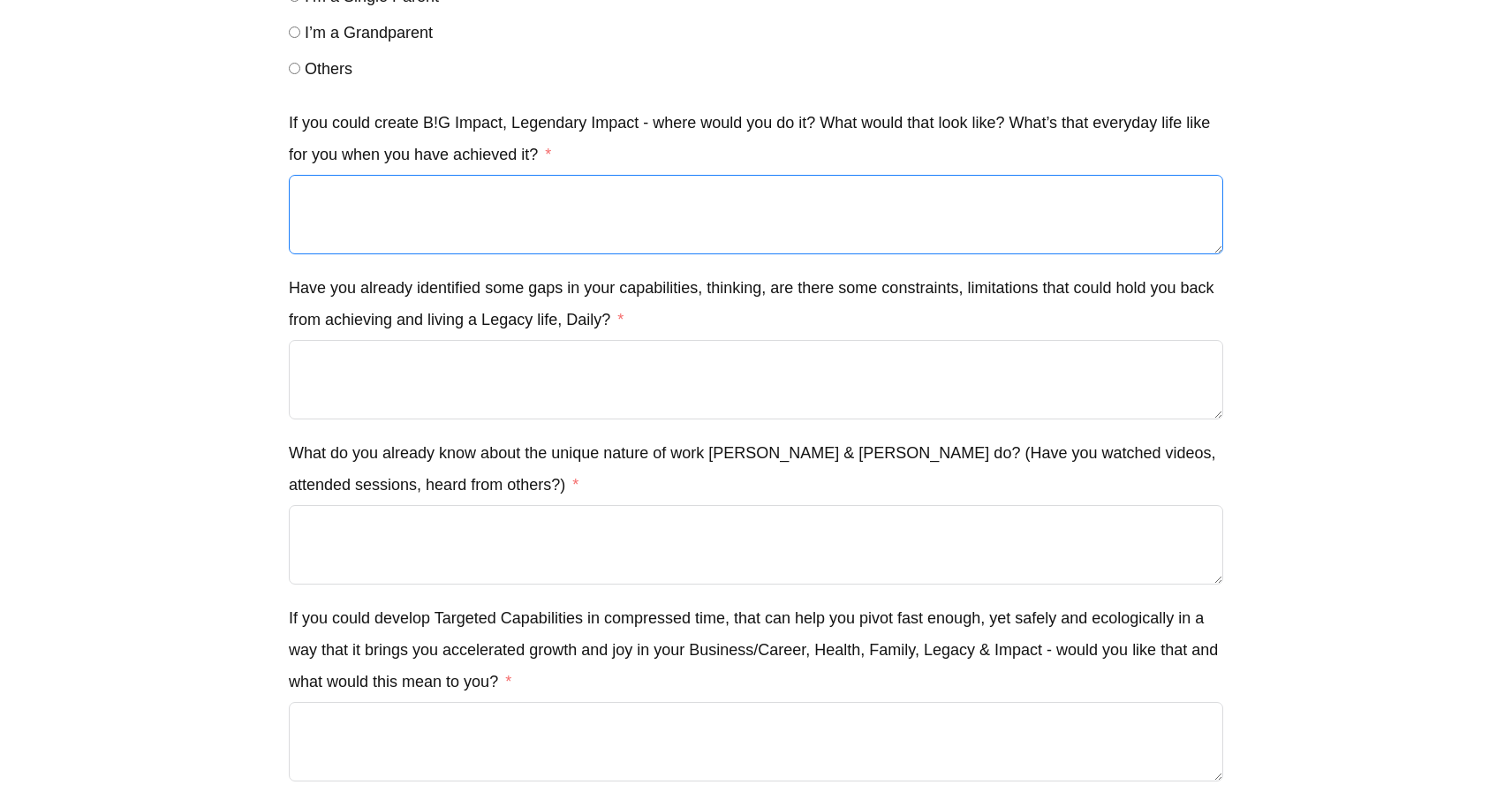
scroll to position [2026, 0]
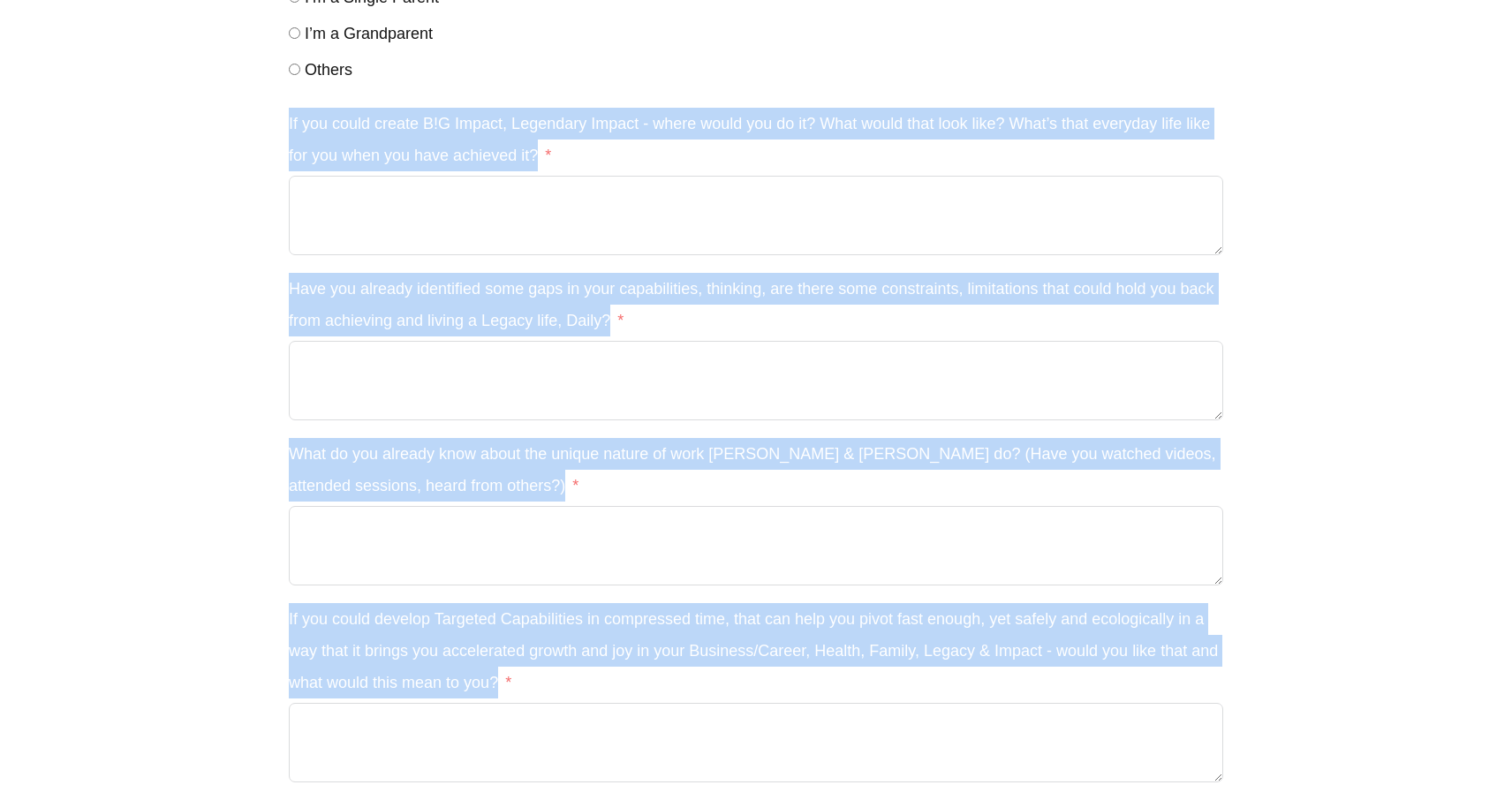
drag, startPoint x: 288, startPoint y: 130, endPoint x: 615, endPoint y: 733, distance: 686.0
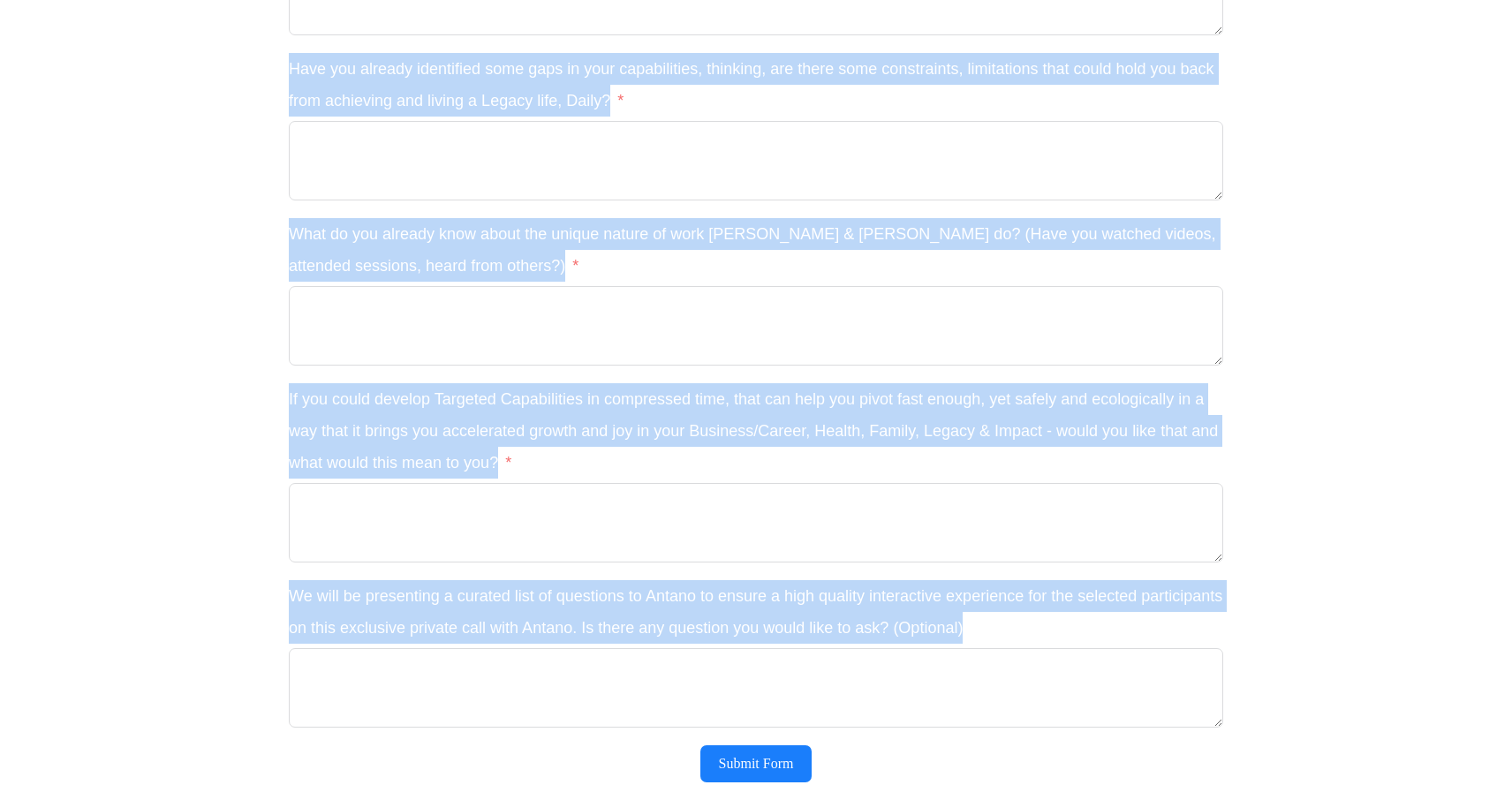
scroll to position [2389, 0]
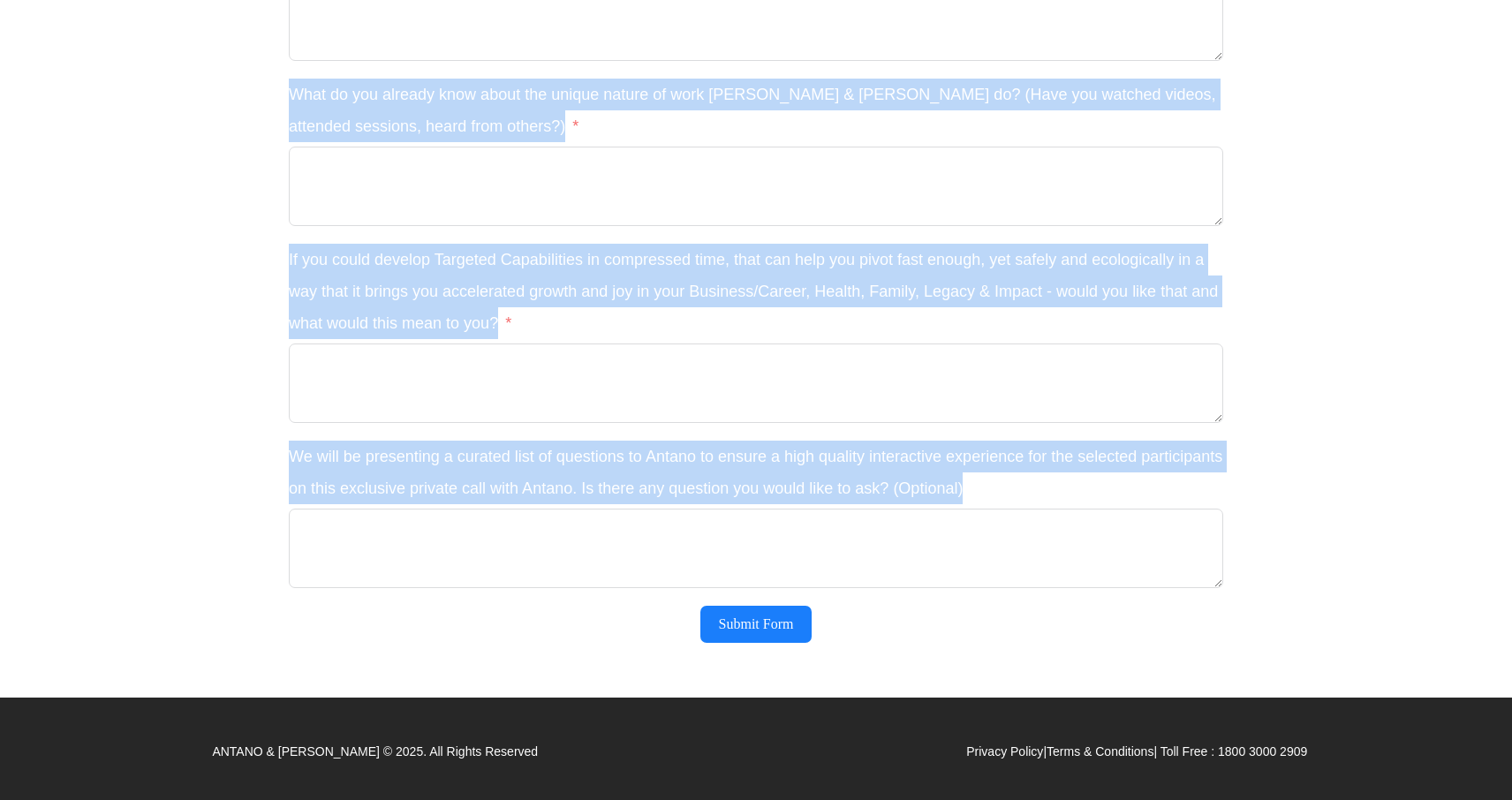
copy div "Lo ips dolor sitame C!A Elitse, Doeiusmod Tempor - incid utlab etd ma al? Enim …"
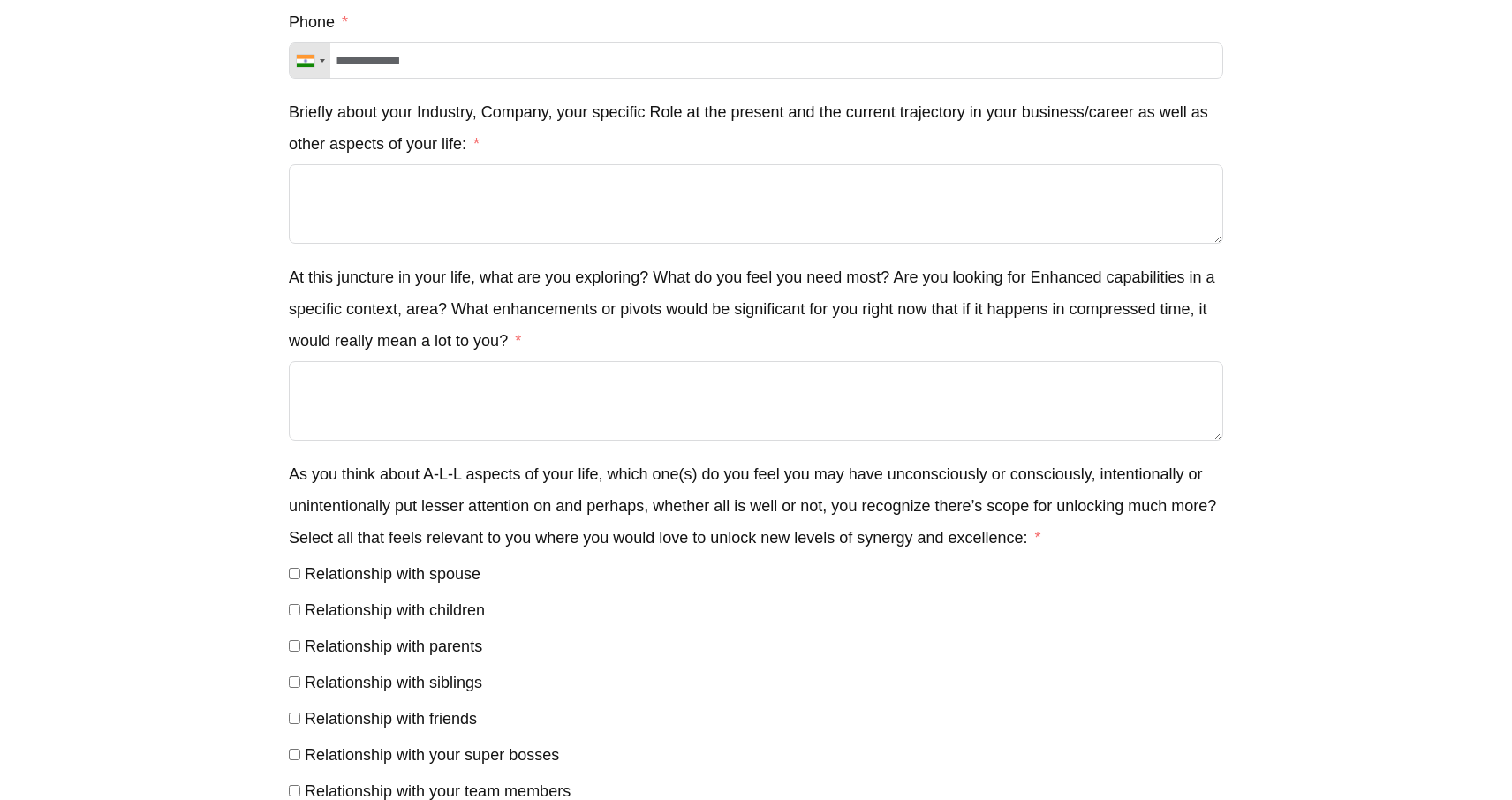
scroll to position [0, 0]
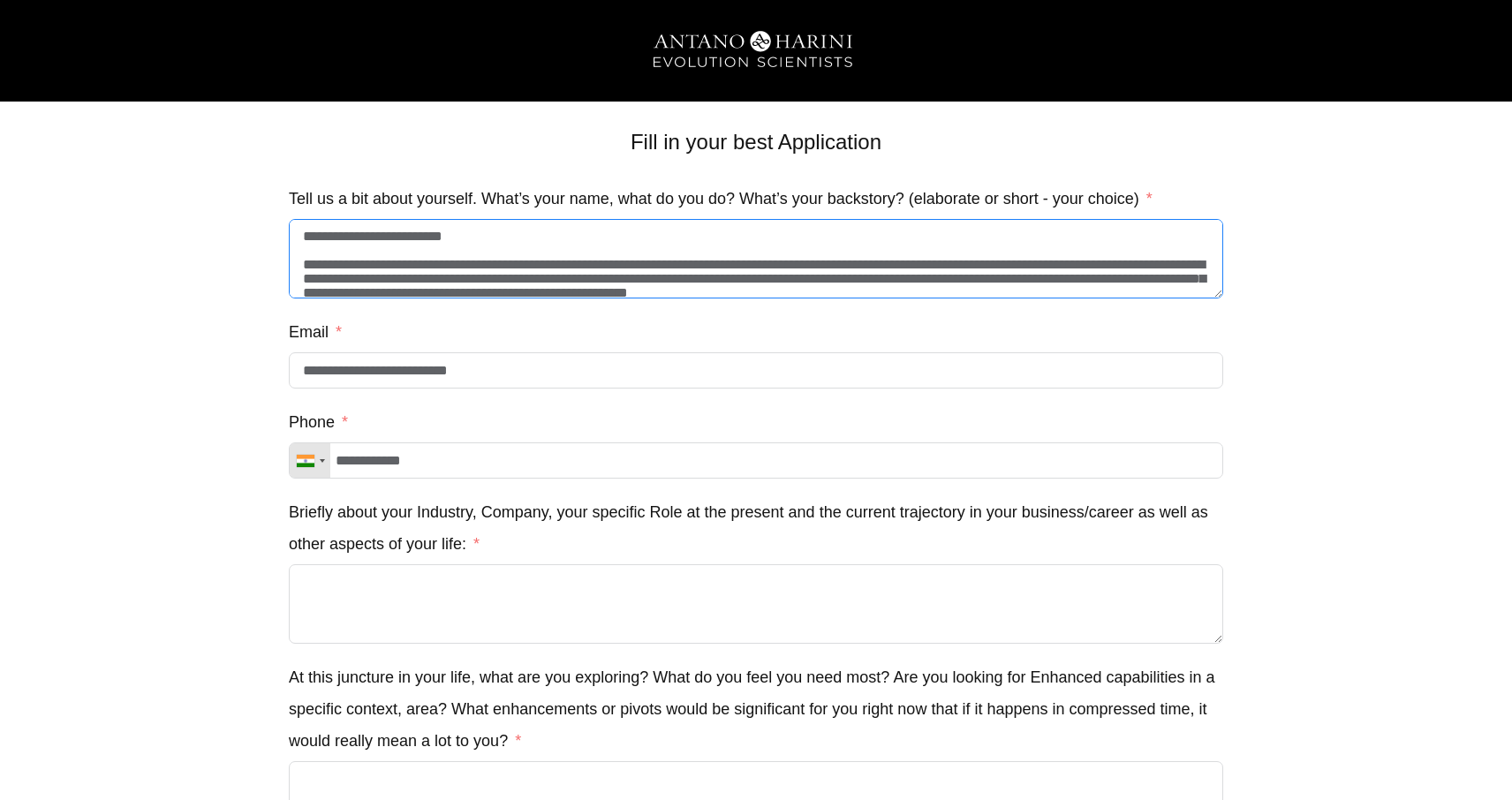
click at [493, 274] on textarea "Tell us a bit about yourself. What’s your name, what do you do? What’s your bac…" at bounding box center [755, 259] width 934 height 80
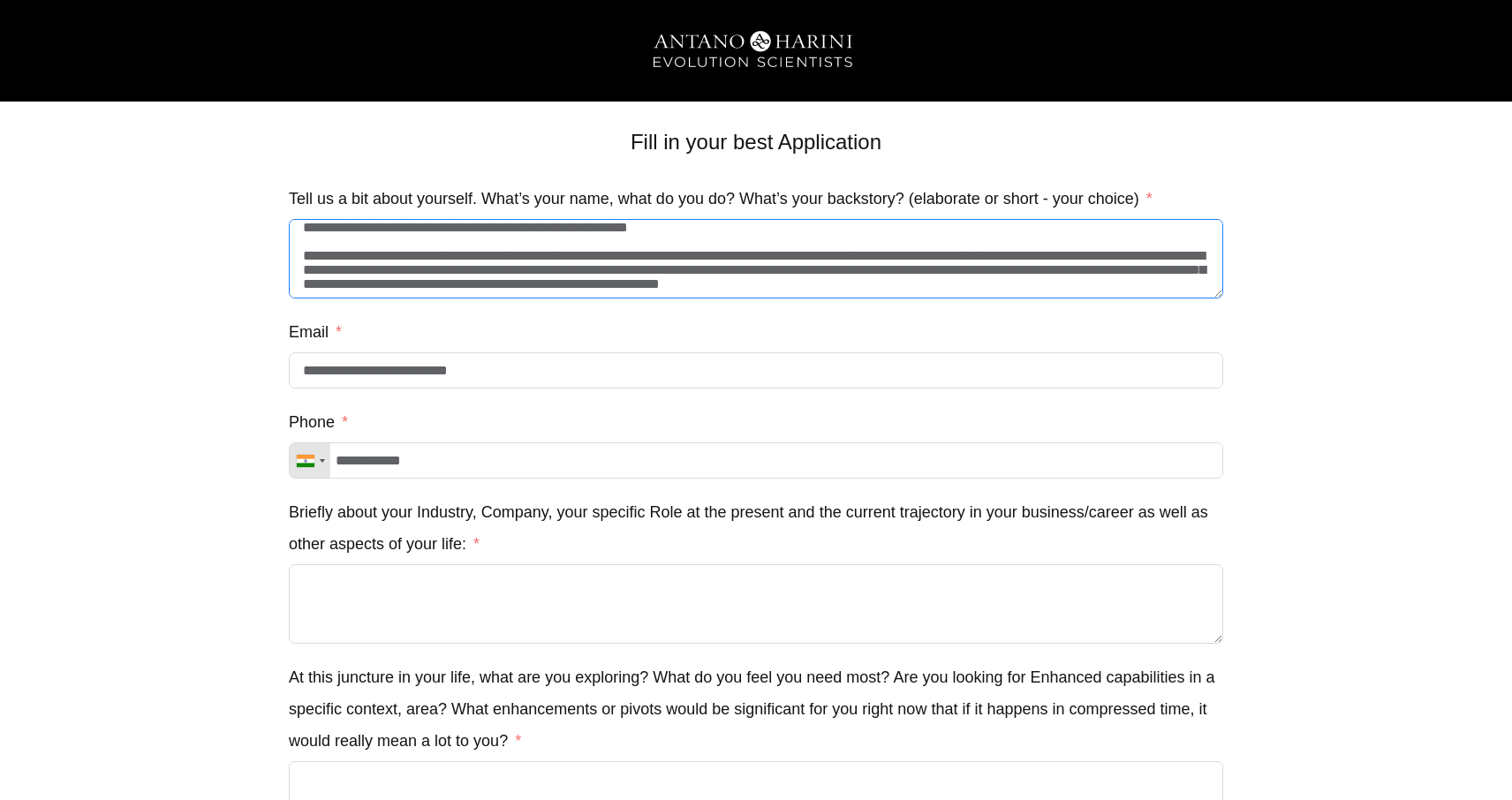
scroll to position [111, 0]
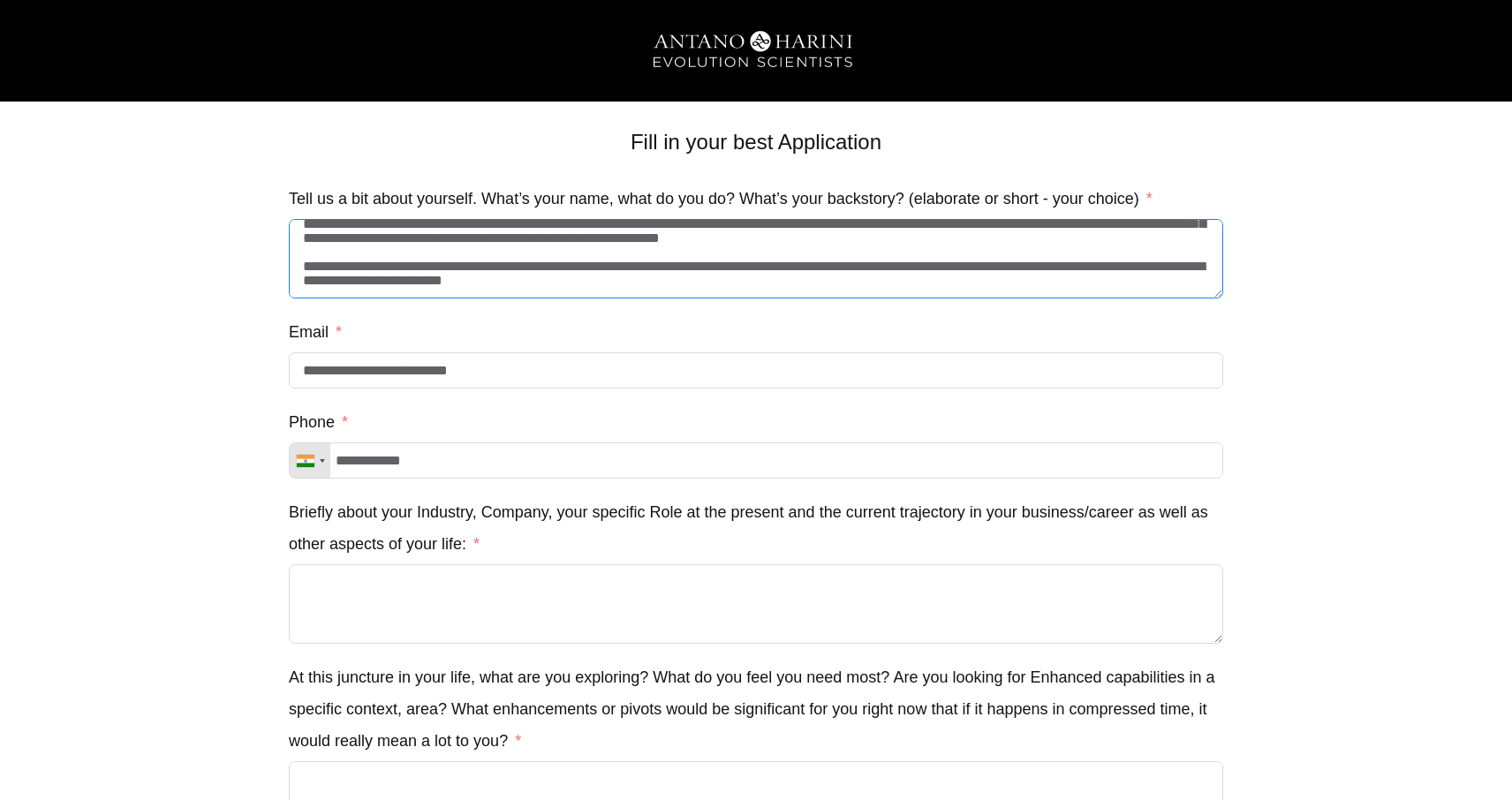
drag, startPoint x: 302, startPoint y: 264, endPoint x: 648, endPoint y: 321, distance: 350.7
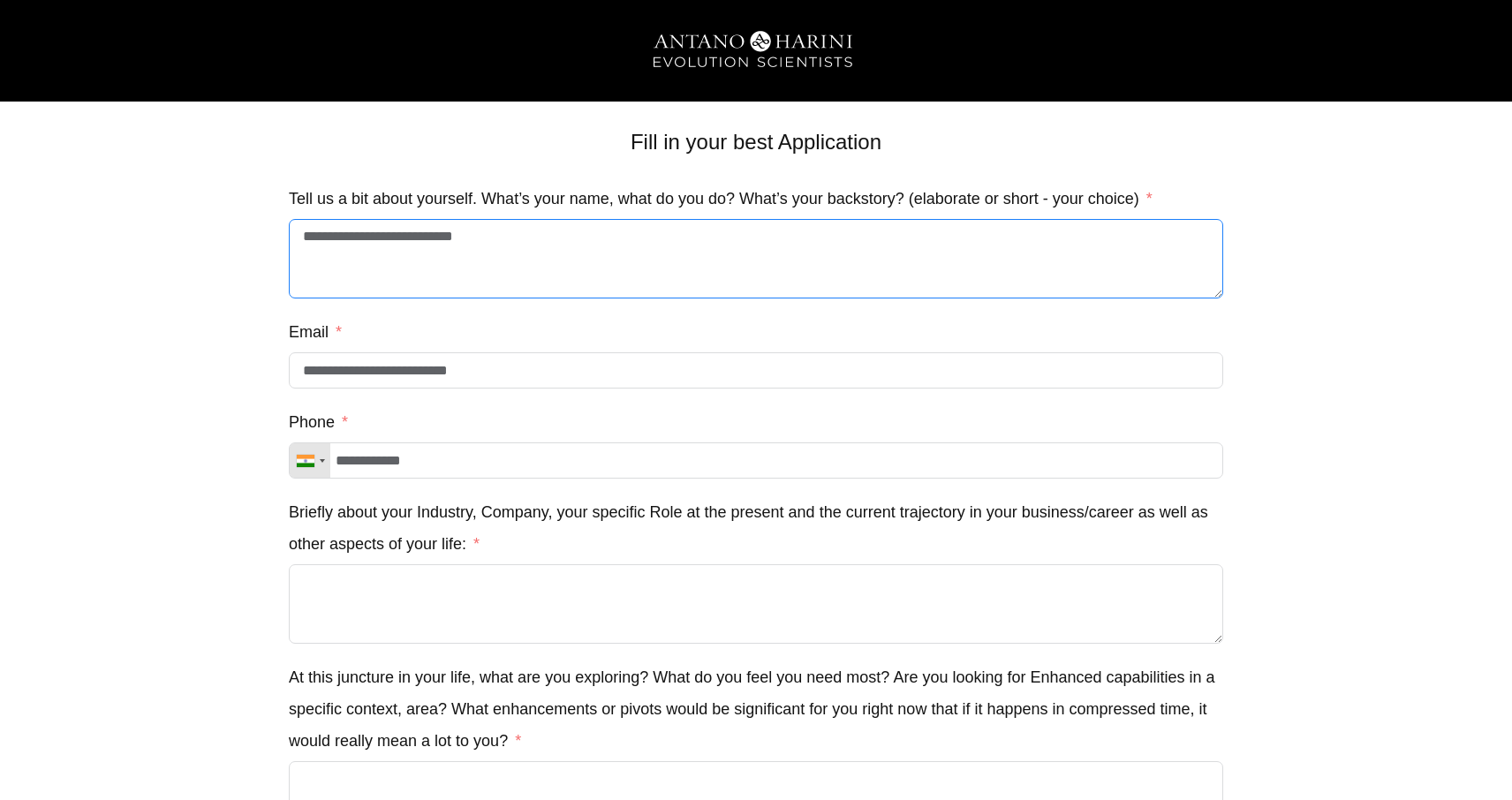
scroll to position [0, 0]
type textarea "**********"
